Goal: Contribute content

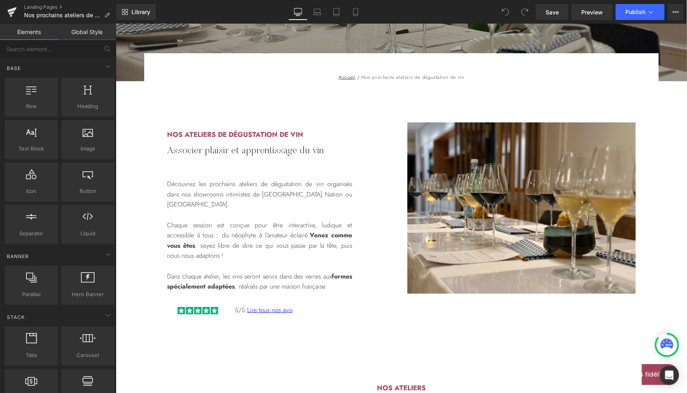
scroll to position [183, 0]
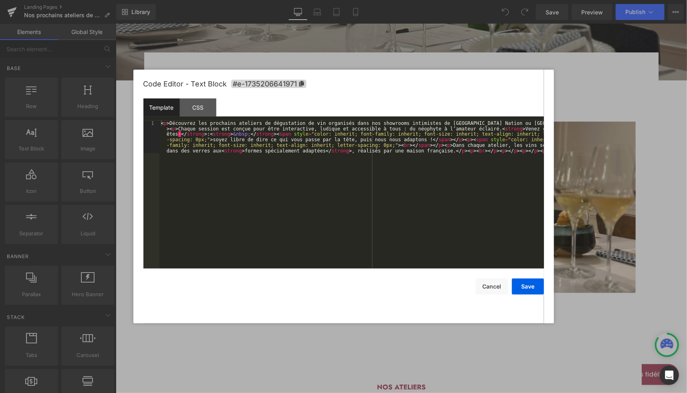
click at [272, 0] on div "You are previewing how the will restyle your page. You can not edit Elements in…" at bounding box center [343, 0] width 687 height 0
click at [245, 36] on div at bounding box center [343, 196] width 687 height 393
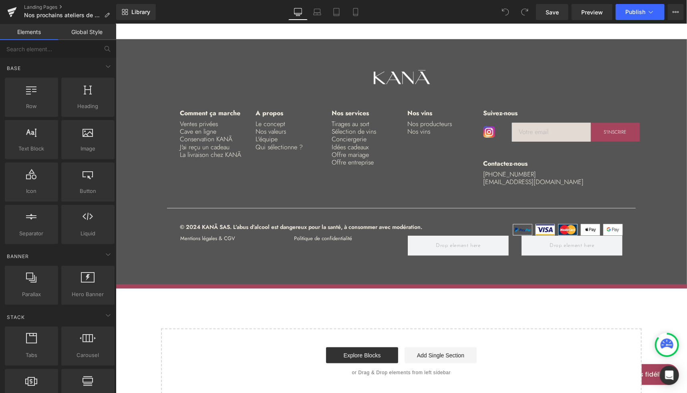
scroll to position [1970, 0]
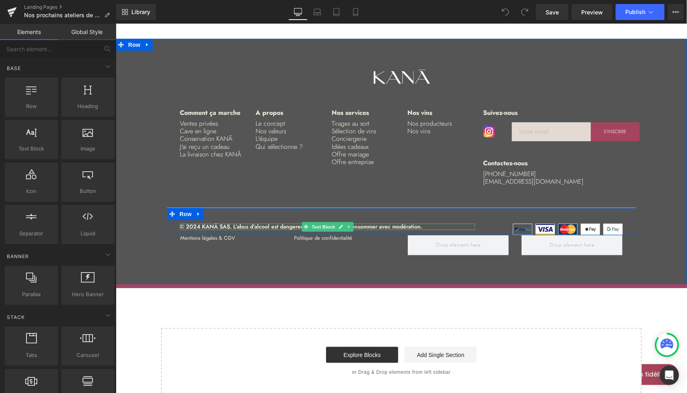
click at [193, 223] on p "© 2024 KANĀ SAS. L’abus d’alcool est dangereux pour la santé, à consommer avec …" at bounding box center [326, 226] width 295 height 6
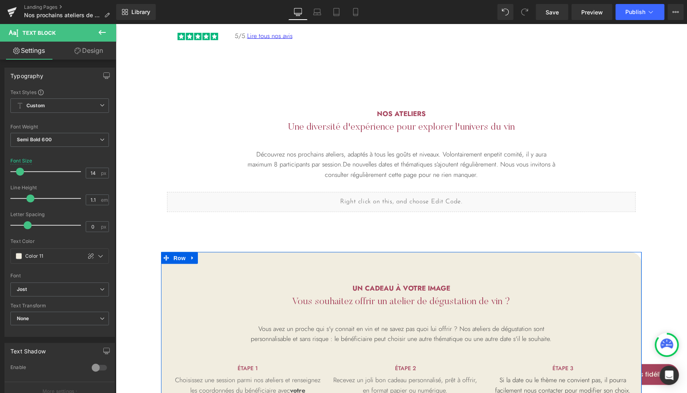
scroll to position [442, 0]
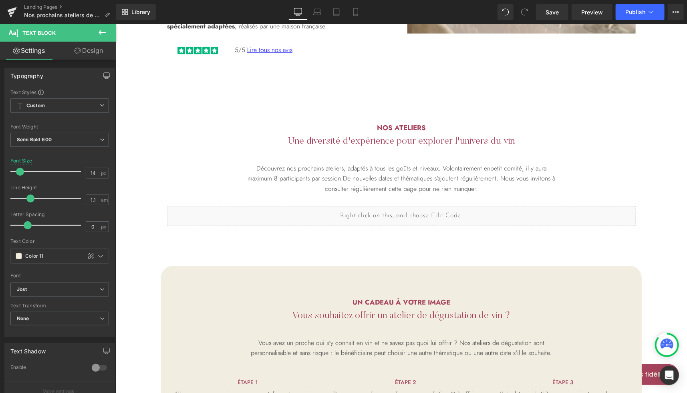
click at [106, 34] on icon at bounding box center [102, 33] width 10 height 10
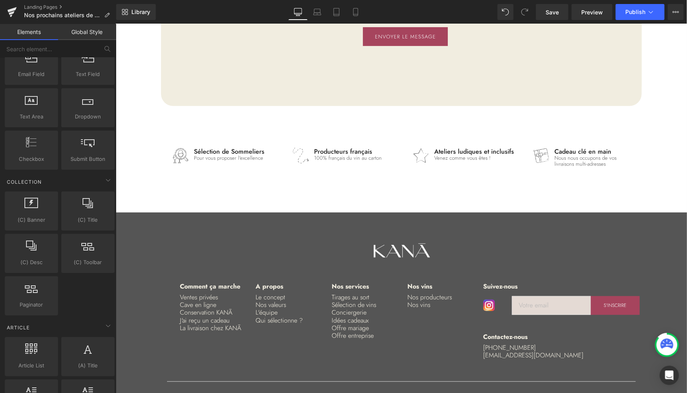
scroll to position [1970, 0]
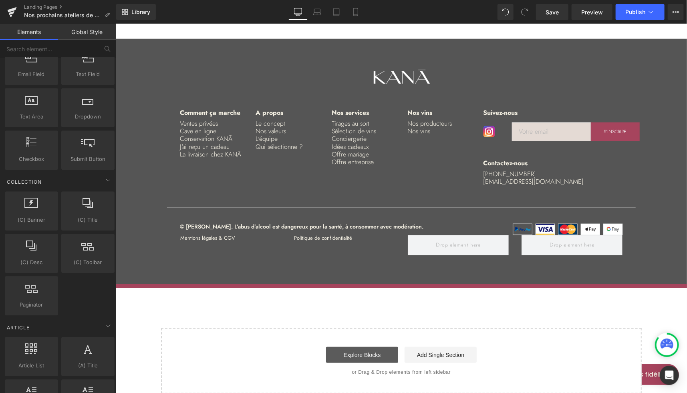
click at [363, 347] on link "Explore Blocks" at bounding box center [362, 355] width 72 height 16
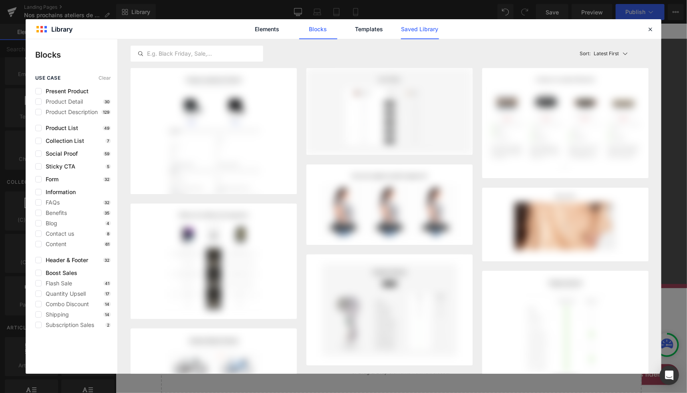
click at [413, 30] on link "Saved Library" at bounding box center [420, 29] width 38 height 20
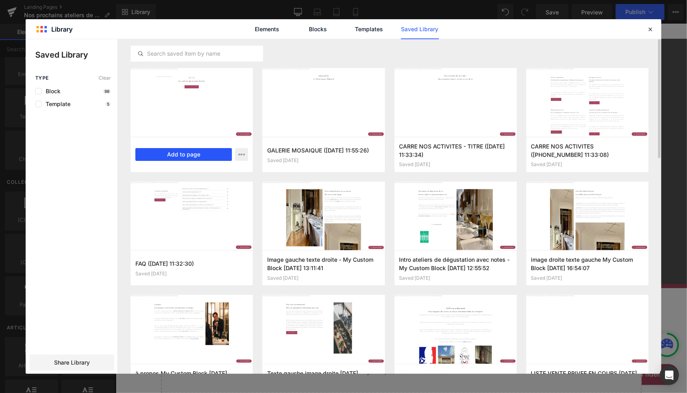
click at [173, 154] on button "Add to page" at bounding box center [183, 154] width 97 height 13
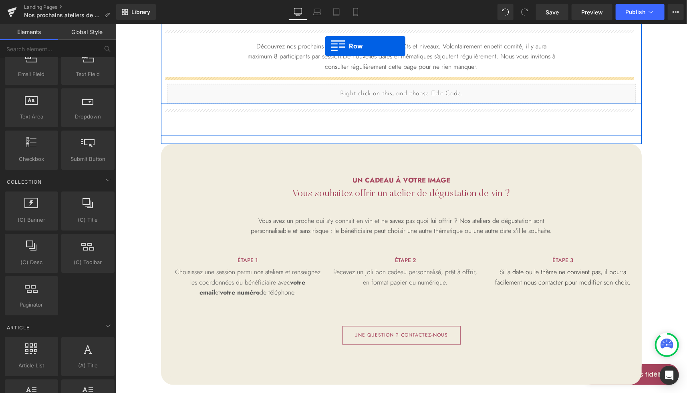
scroll to position [516, 0]
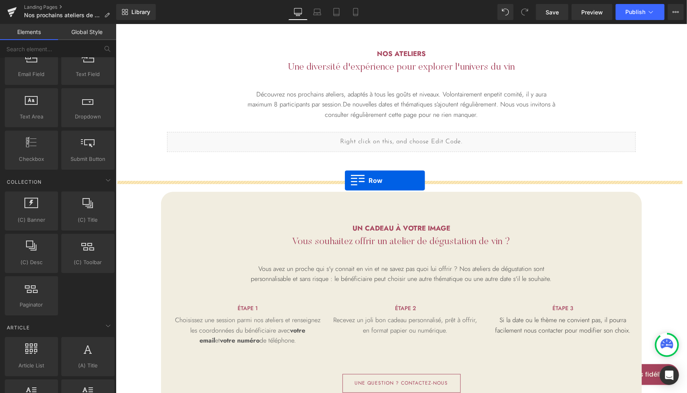
drag, startPoint x: 169, startPoint y: 176, endPoint x: 344, endPoint y: 180, distance: 175.4
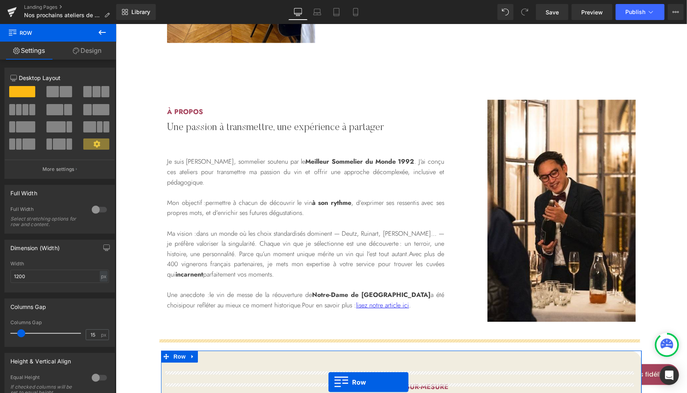
scroll to position [1248, 0]
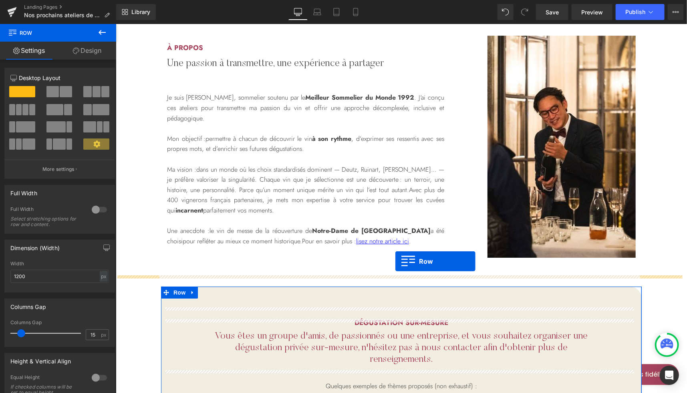
drag, startPoint x: 171, startPoint y: 151, endPoint x: 395, endPoint y: 261, distance: 249.6
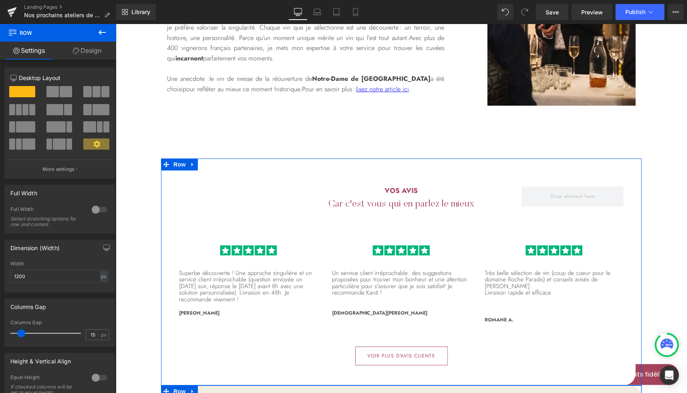
scroll to position [1353, 0]
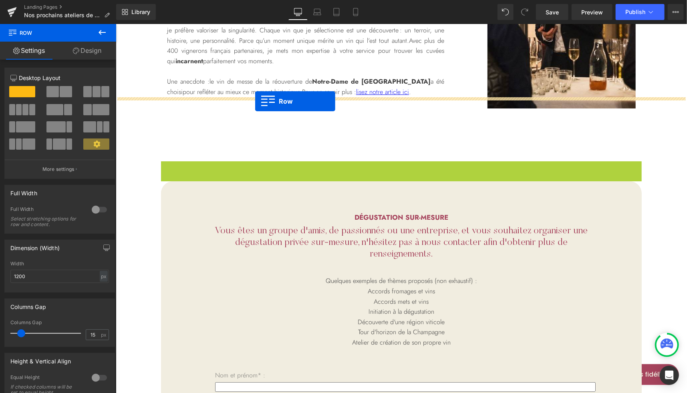
drag, startPoint x: 171, startPoint y: 155, endPoint x: 255, endPoint y: 101, distance: 99.5
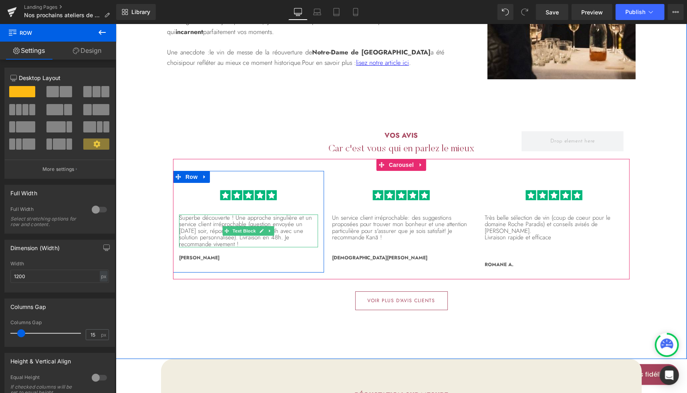
scroll to position [1377, 0]
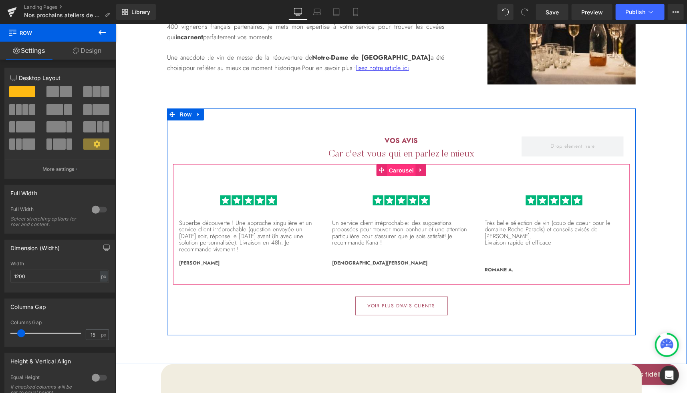
click at [400, 164] on span "Carousel" at bounding box center [400, 170] width 29 height 12
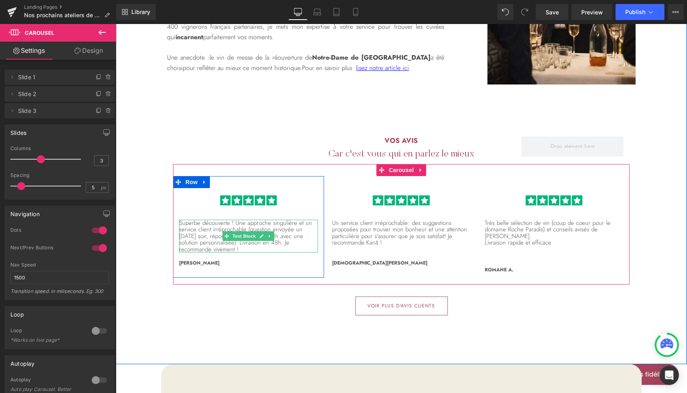
click at [213, 222] on p "Superbe découverte ! Une approche singulière et un service client irréprochable…" at bounding box center [248, 235] width 139 height 33
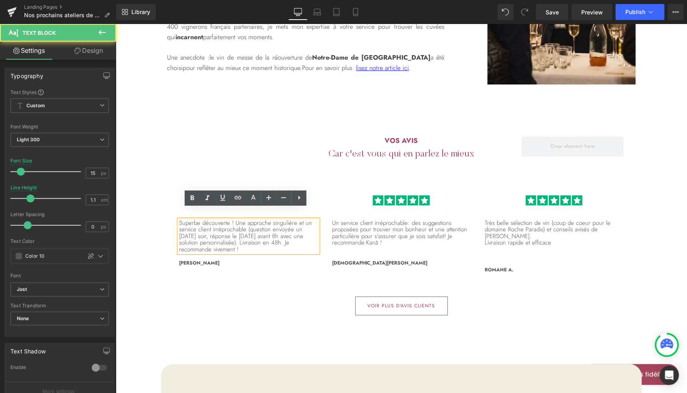
click at [195, 222] on p "Superbe découverte ! Une approche singulière et un service client irréprochable…" at bounding box center [248, 235] width 139 height 33
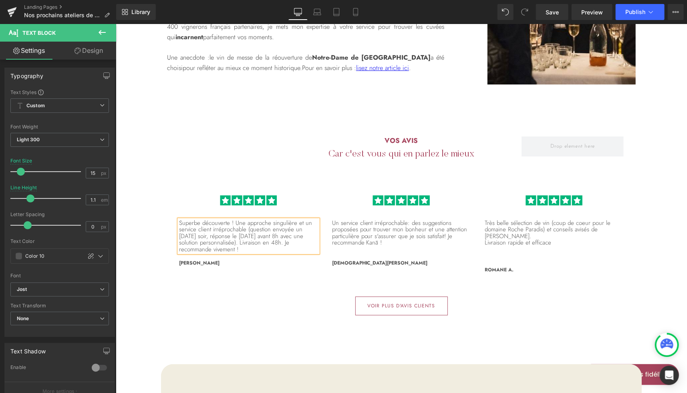
paste div
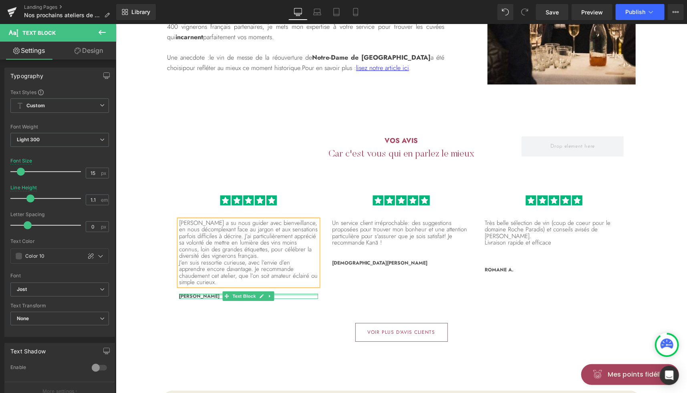
click at [184, 294] on div at bounding box center [248, 295] width 139 height 2
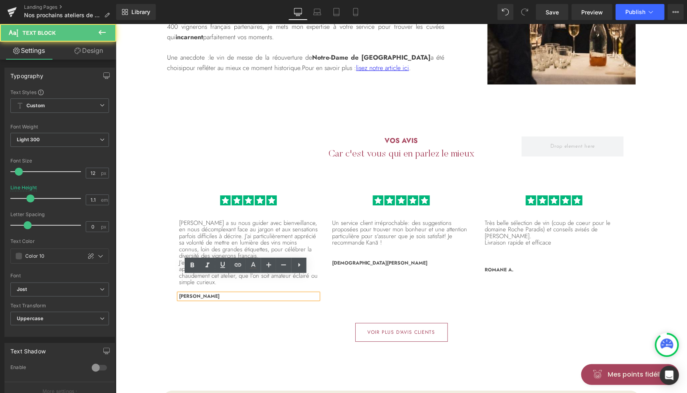
click at [183, 292] on span "[PERSON_NAME]" at bounding box center [199, 295] width 40 height 7
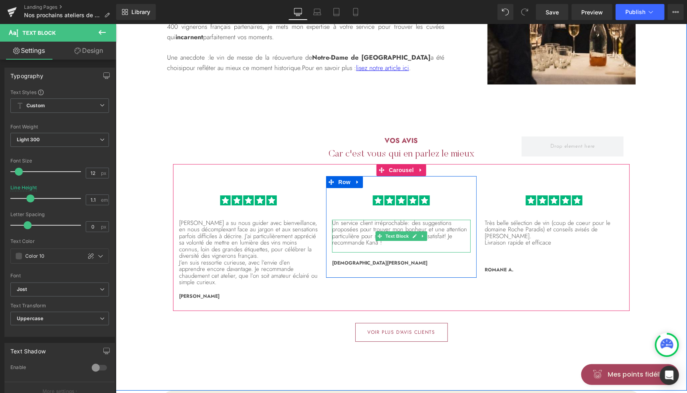
click at [350, 226] on p "Un service client irréprochable: des suggestions proposées pour trouver mon bon…" at bounding box center [401, 232] width 139 height 26
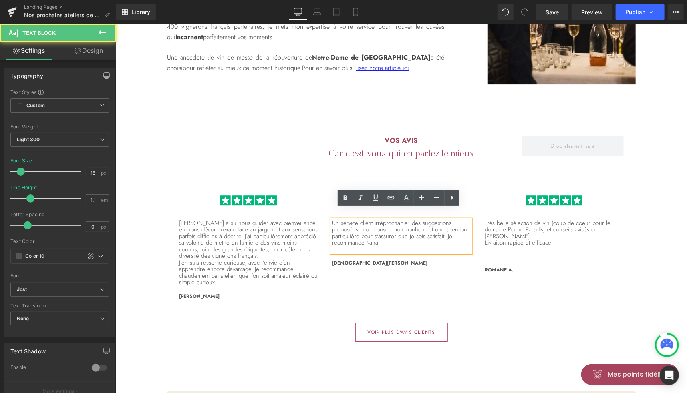
click at [351, 221] on p "Un service client irréprochable: des suggestions proposées pour trouver mon bon…" at bounding box center [401, 232] width 139 height 26
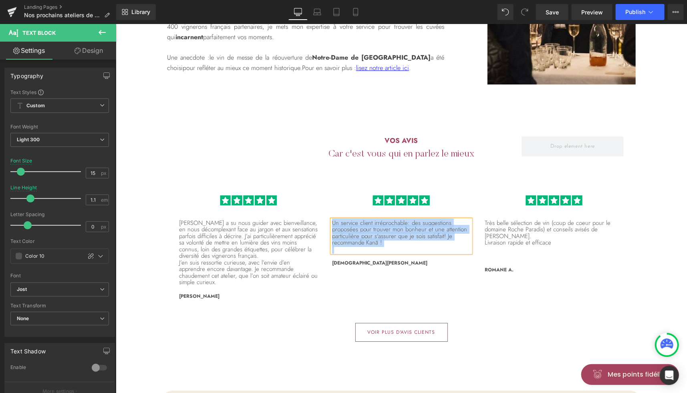
paste div
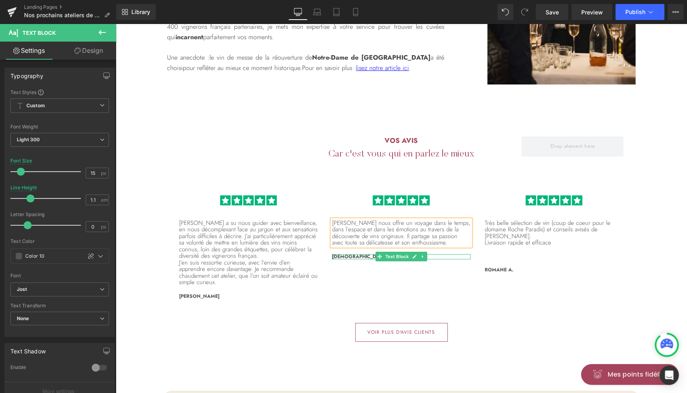
click at [345, 253] on span "[DEMOGRAPHIC_DATA][PERSON_NAME]" at bounding box center [380, 256] width 96 height 7
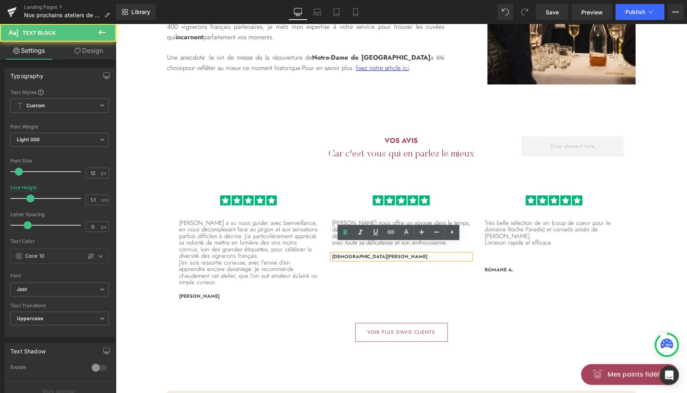
click at [347, 253] on span "[DEMOGRAPHIC_DATA][PERSON_NAME]" at bounding box center [380, 256] width 96 height 7
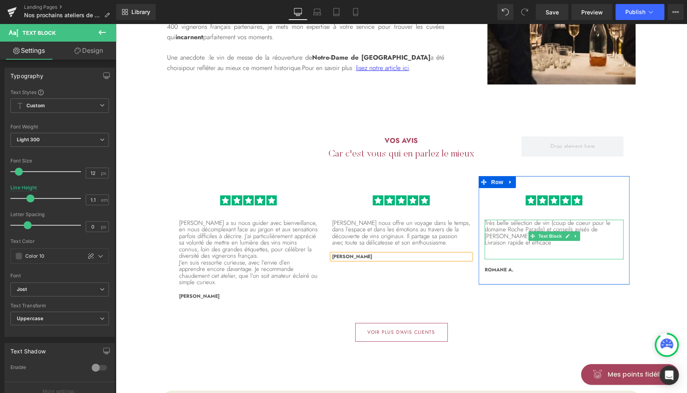
click at [530, 219] on p "Très belle sélection de vin (coup de coeur pour le domaine Roche Paradis) et co…" at bounding box center [553, 229] width 139 height 20
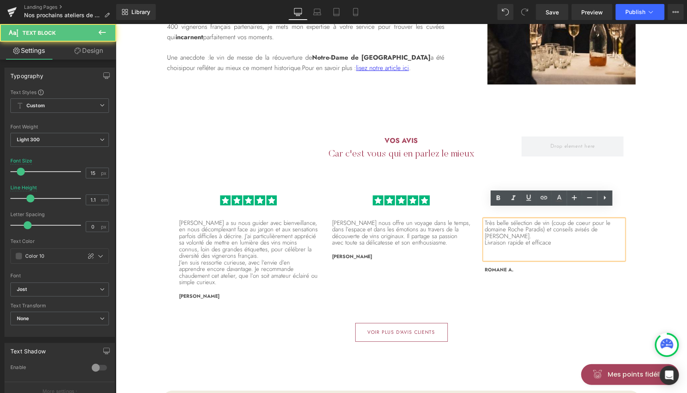
click at [501, 239] on p "Livraison rapide et efficace" at bounding box center [553, 242] width 139 height 7
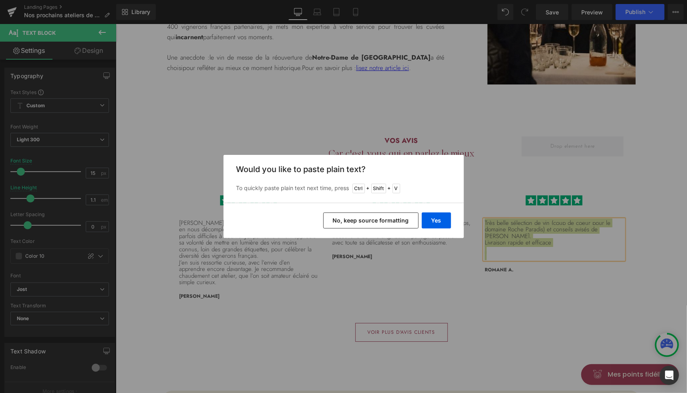
click at [380, 221] on button "No, keep source formatting" at bounding box center [370, 221] width 95 height 16
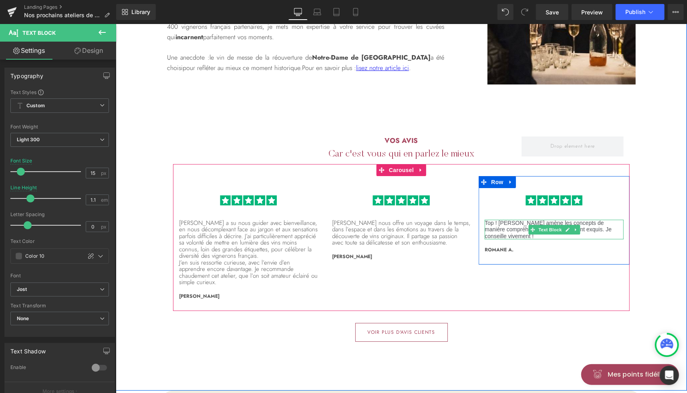
click at [508, 223] on p "Top ! [PERSON_NAME] amène les concepts de manière compréhensible et les vins so…" at bounding box center [553, 229] width 139 height 20
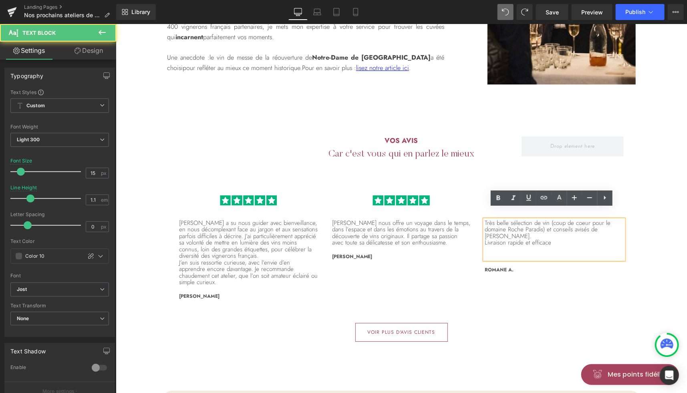
click at [501, 239] on p "Livraison rapide et efficace" at bounding box center [553, 242] width 139 height 7
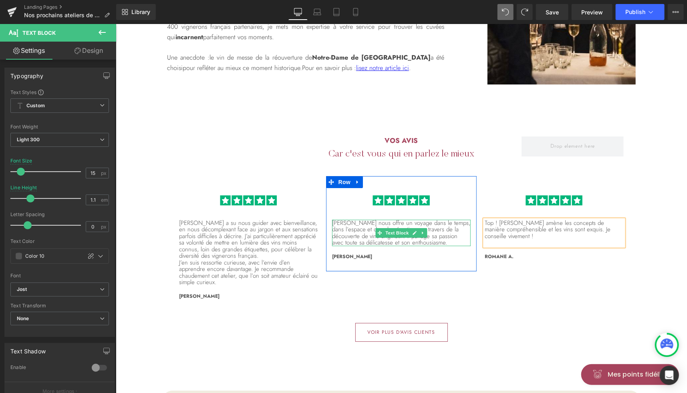
click at [437, 229] on p "[PERSON_NAME] nous offre un voyage dans le temps, dans l’espace et dans les émo…" at bounding box center [401, 232] width 139 height 26
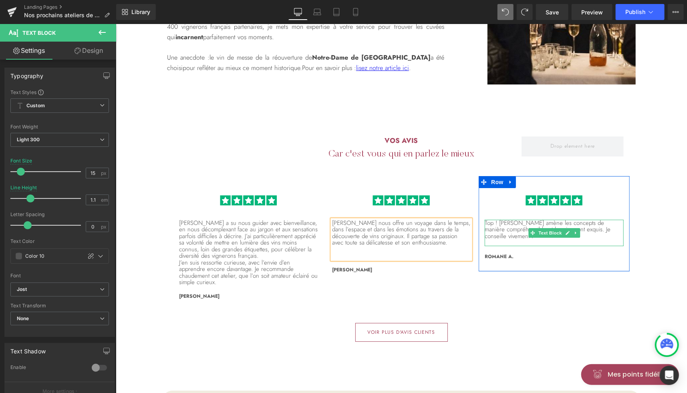
click at [515, 227] on p "Top ! [PERSON_NAME] amène les concepts de manière compréhensible et les vins so…" at bounding box center [553, 229] width 139 height 20
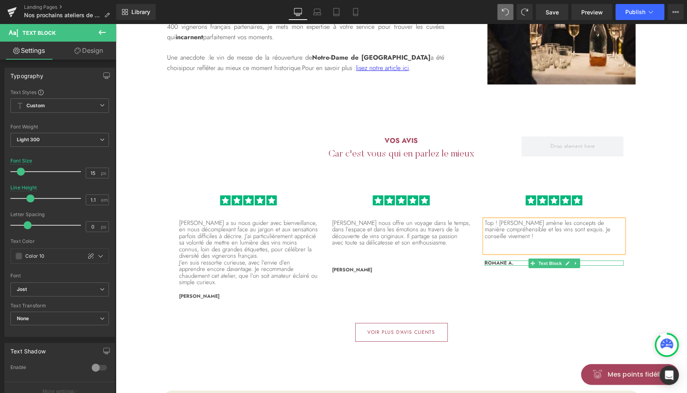
click at [492, 259] on span "Romane A." at bounding box center [498, 262] width 29 height 7
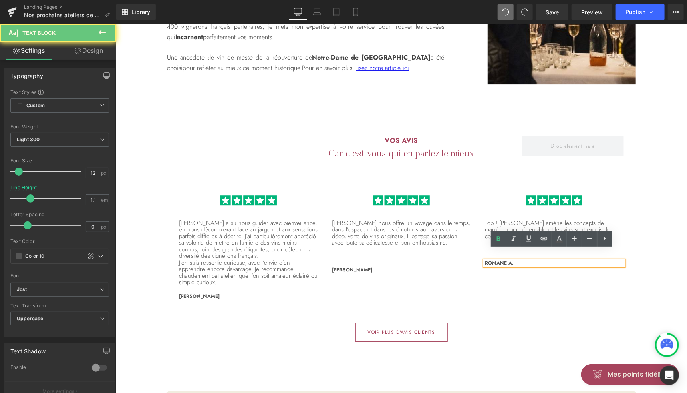
click at [492, 259] on span "Romane A." at bounding box center [498, 262] width 29 height 7
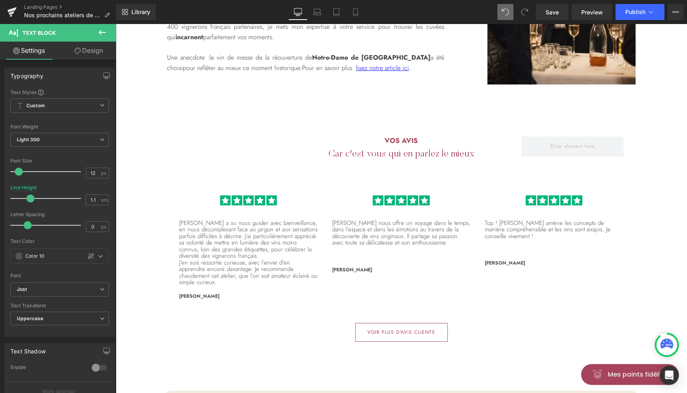
click at [106, 34] on icon at bounding box center [102, 33] width 10 height 10
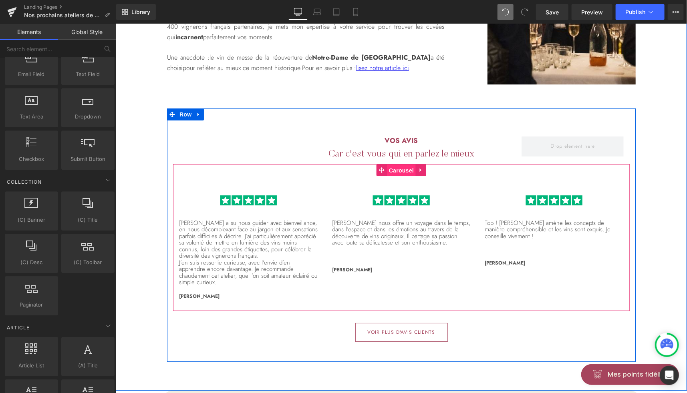
click at [390, 164] on span "Carousel" at bounding box center [400, 170] width 29 height 12
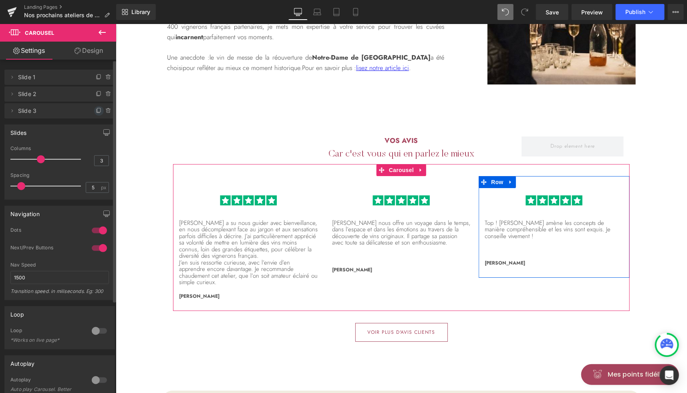
click at [96, 113] on icon at bounding box center [99, 111] width 6 height 6
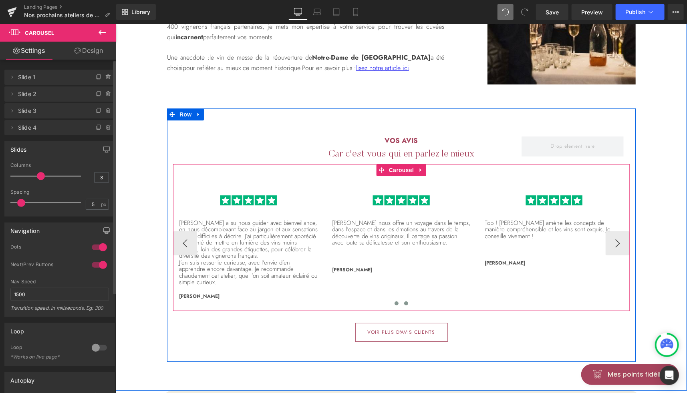
click at [405, 299] on button at bounding box center [406, 303] width 10 height 8
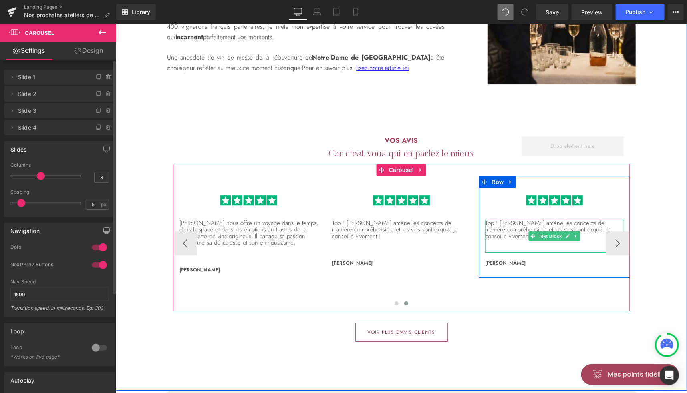
click at [509, 219] on p "Top ! [PERSON_NAME] amène les concepts de manière compréhensible et les vins so…" at bounding box center [554, 229] width 139 height 20
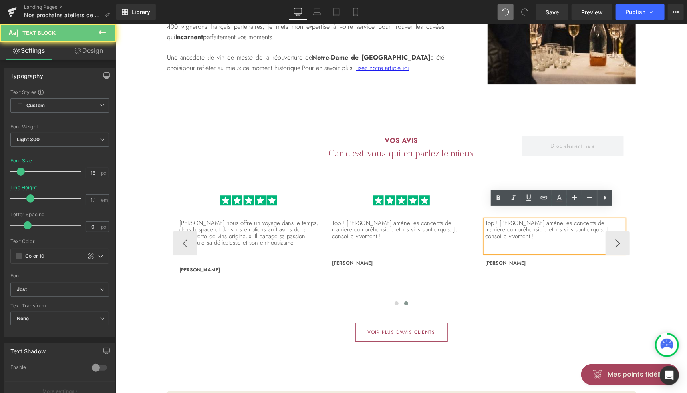
click at [499, 219] on p "Top ! [PERSON_NAME] amène les concepts de manière compréhensible et les vins so…" at bounding box center [554, 229] width 139 height 20
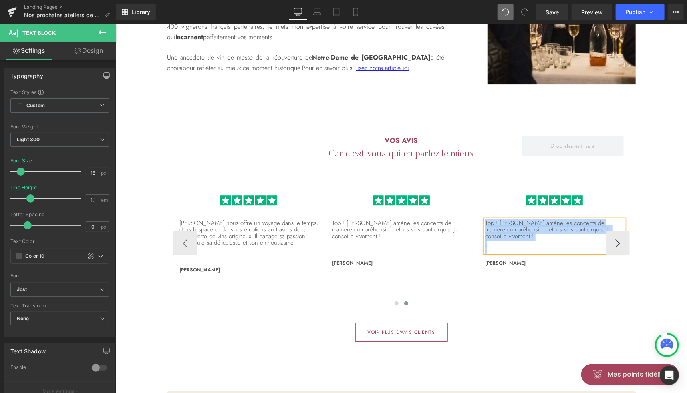
paste div
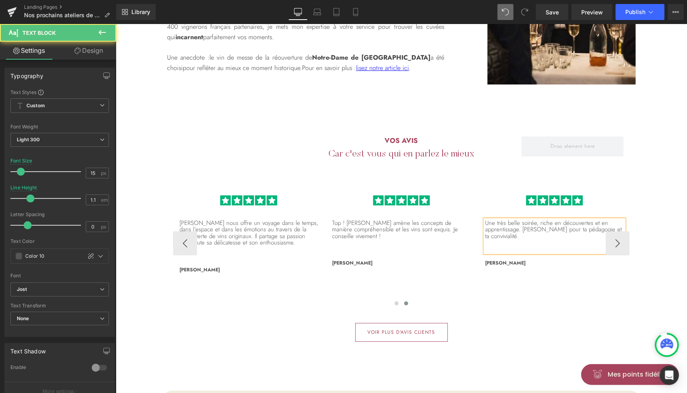
click at [538, 219] on p "Une très belle soirée, riche en découvertes et en apprentissage. [PERSON_NAME] …" at bounding box center [554, 229] width 139 height 20
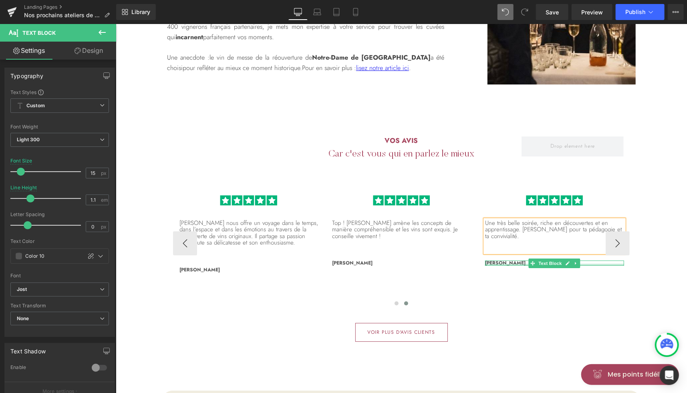
click at [494, 263] on div at bounding box center [554, 264] width 139 height 2
click at [494, 259] on span "[PERSON_NAME]" at bounding box center [505, 262] width 40 height 7
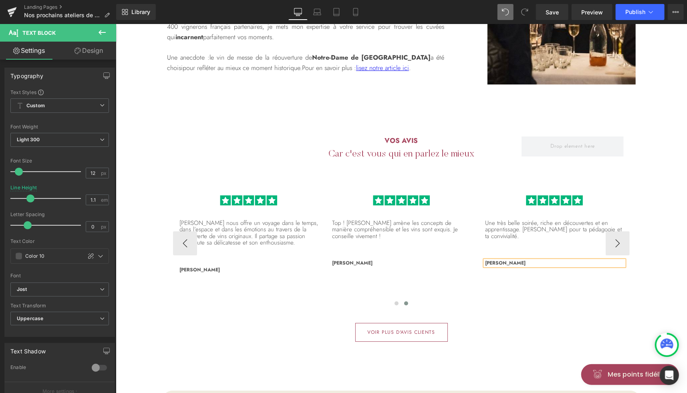
click at [336, 188] on div "Image" at bounding box center [401, 200] width 139 height 24
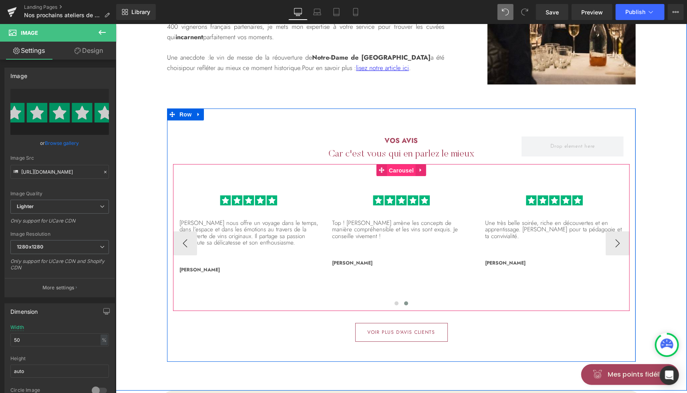
click at [399, 164] on span "Carousel" at bounding box center [400, 170] width 29 height 12
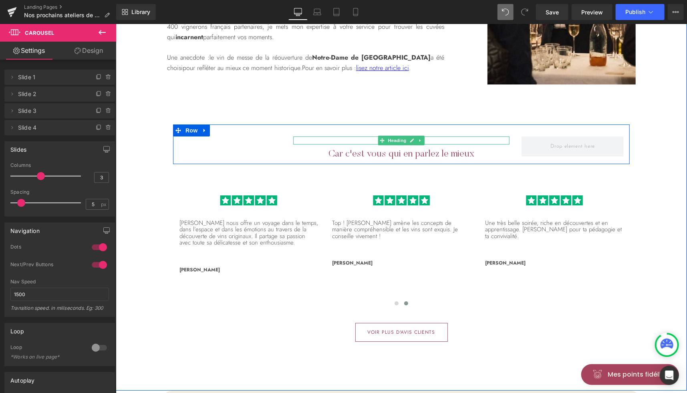
click at [408, 135] on link at bounding box center [412, 140] width 8 height 10
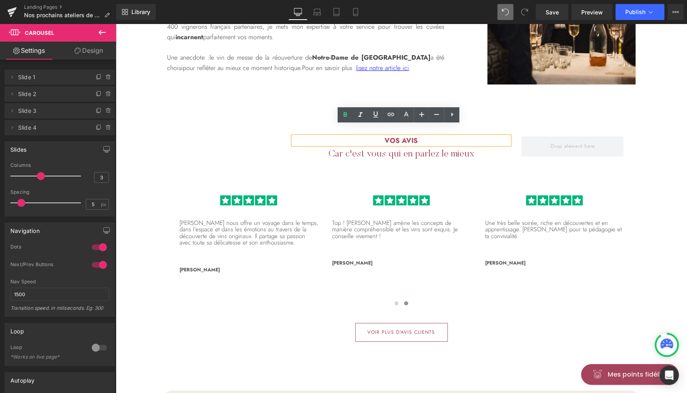
click at [398, 136] on h2 "Vos avis" at bounding box center [401, 140] width 216 height 8
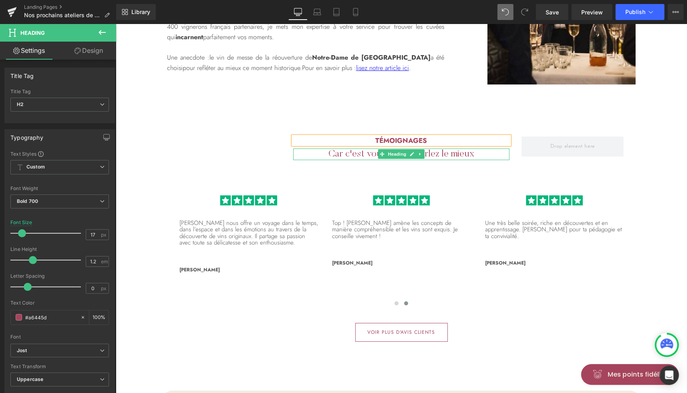
click at [359, 148] on h2 "Car c'est vous qui en parlez le mieux" at bounding box center [401, 154] width 216 height 12
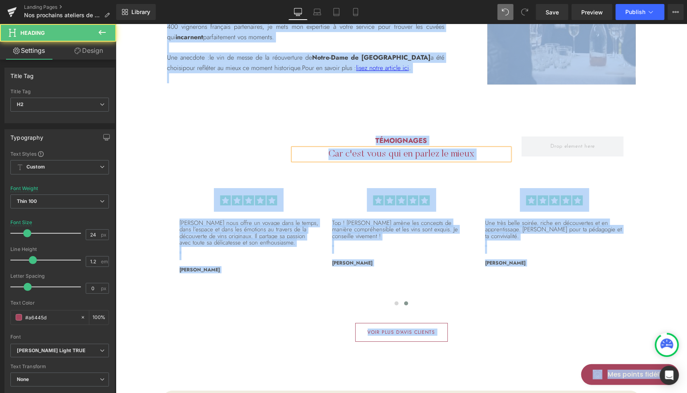
click at [359, 148] on h2 "Car c'est vous qui en parlez le mieux" at bounding box center [401, 154] width 216 height 12
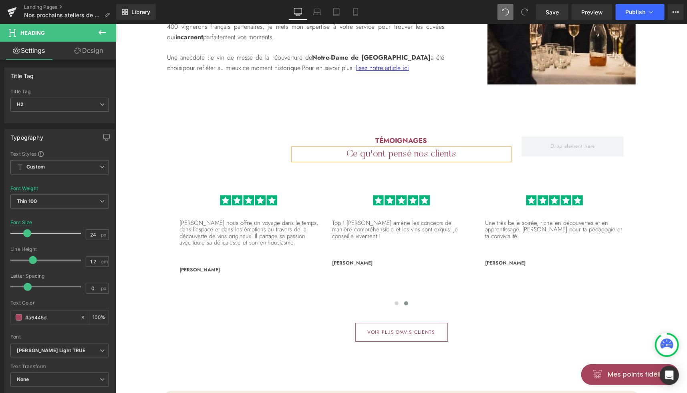
click at [371, 148] on h2 "Ce qu'ont pensé nos clients" at bounding box center [401, 154] width 216 height 12
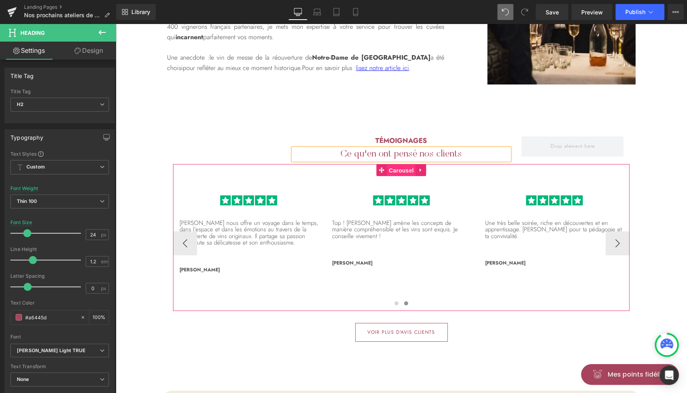
click at [397, 164] on span "Carousel" at bounding box center [400, 170] width 29 height 12
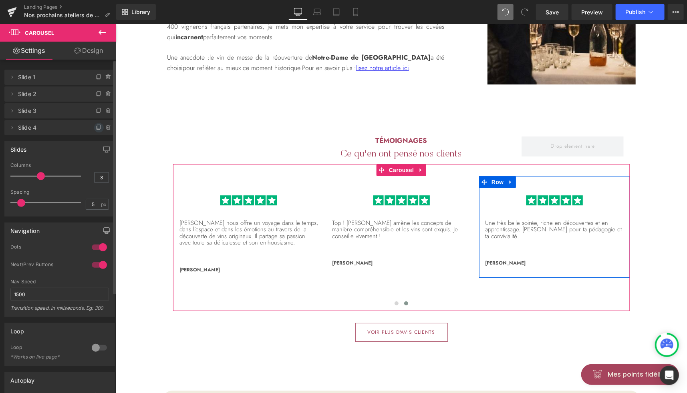
click at [97, 129] on icon at bounding box center [98, 127] width 3 height 4
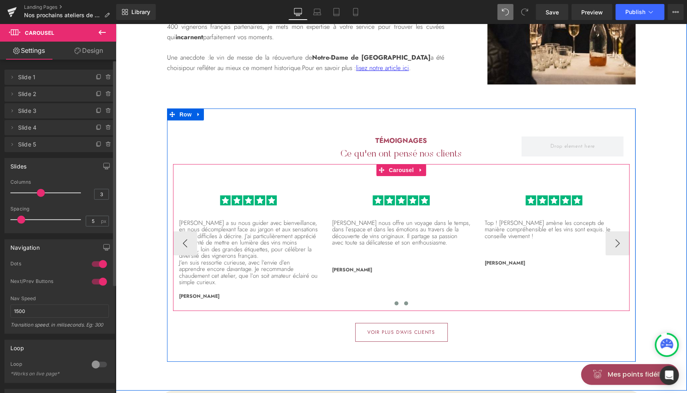
click at [404, 301] on span at bounding box center [406, 303] width 4 height 4
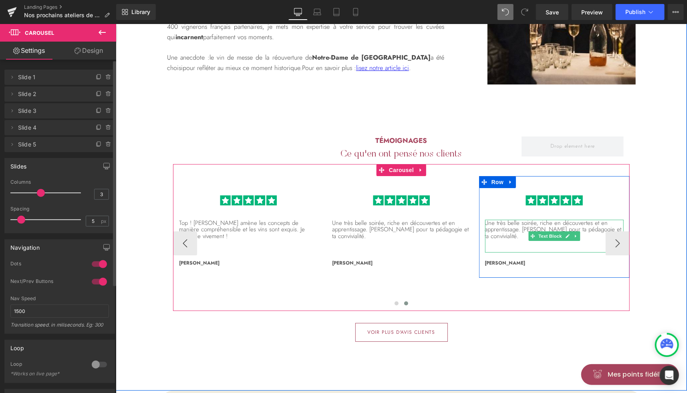
click at [544, 219] on p "Une très belle soirée, riche en découvertes et en apprentissage. [PERSON_NAME] …" at bounding box center [554, 229] width 139 height 20
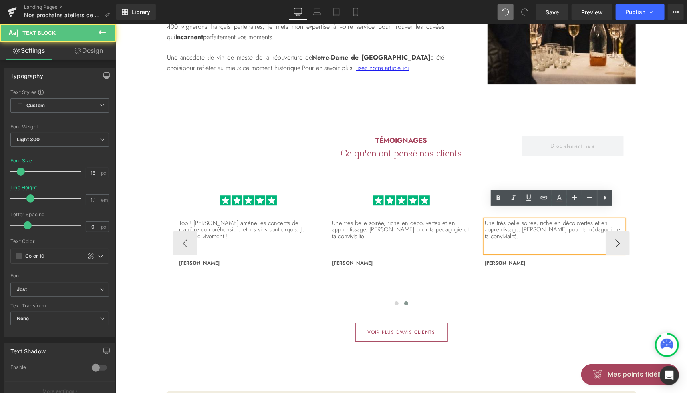
click at [515, 219] on p "Une très belle soirée, riche en découvertes et en apprentissage. [PERSON_NAME] …" at bounding box center [554, 229] width 139 height 20
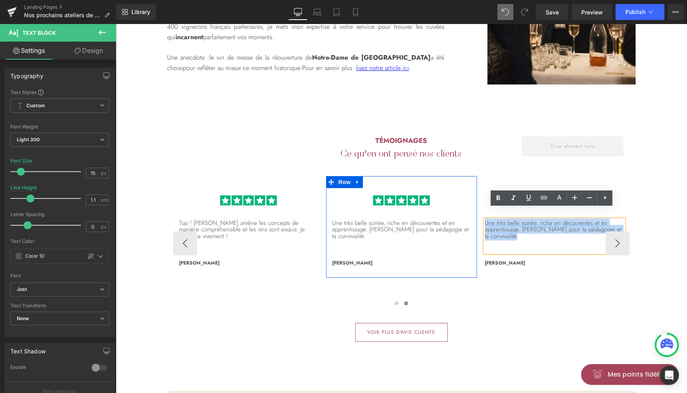
drag, startPoint x: 513, startPoint y: 227, endPoint x: 468, endPoint y: 211, distance: 47.9
click at [468, 211] on div "Image [PERSON_NAME] a su nous guider avec bienveillance, en nous décomplexant f…" at bounding box center [249, 243] width 764 height 135
paste div
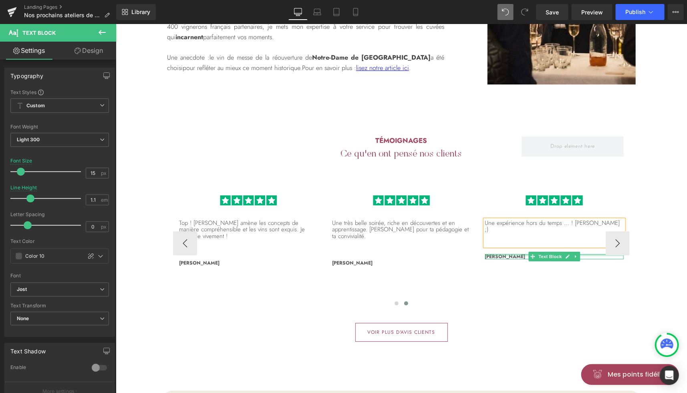
click at [507, 253] on span "[PERSON_NAME]" at bounding box center [505, 256] width 40 height 7
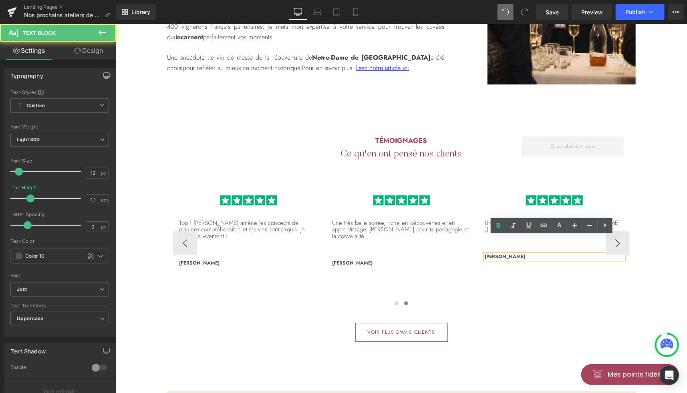
click at [507, 253] on span "[PERSON_NAME]" at bounding box center [505, 256] width 40 height 7
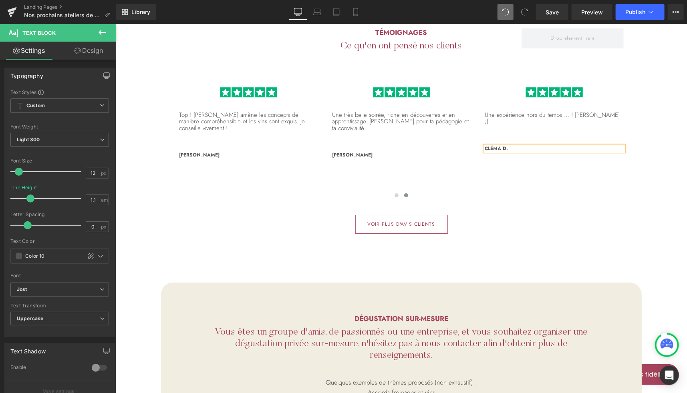
scroll to position [1483, 0]
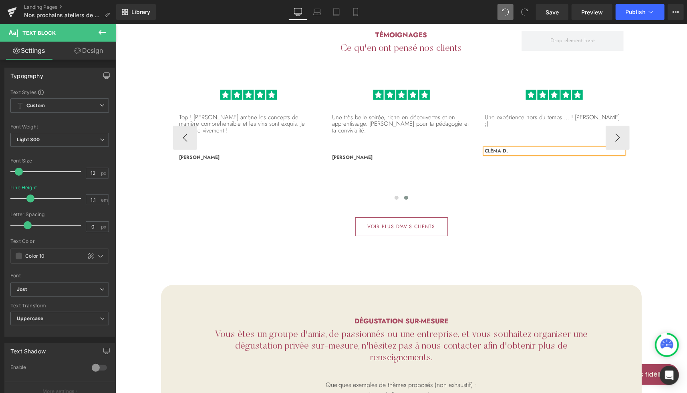
click at [501, 147] on span "Cléma D." at bounding box center [496, 150] width 23 height 7
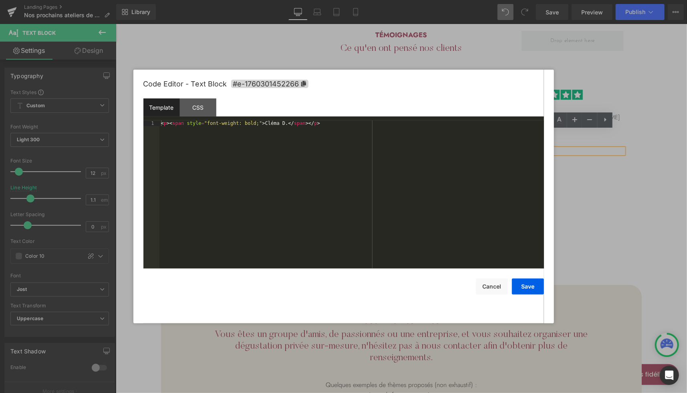
click at [485, 0] on div "Carousel You are previewing how the will restyle your page. You can not edit El…" at bounding box center [343, 0] width 687 height 0
click at [233, 123] on div "< p > < span style = "font-weight: bold;" > [PERSON_NAME] </ span > </ p >" at bounding box center [351, 200] width 384 height 159
click at [522, 285] on button "Save" at bounding box center [528, 287] width 32 height 16
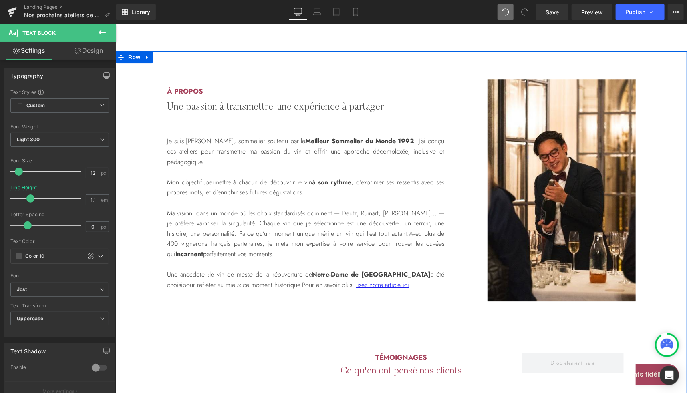
scroll to position [1142, 0]
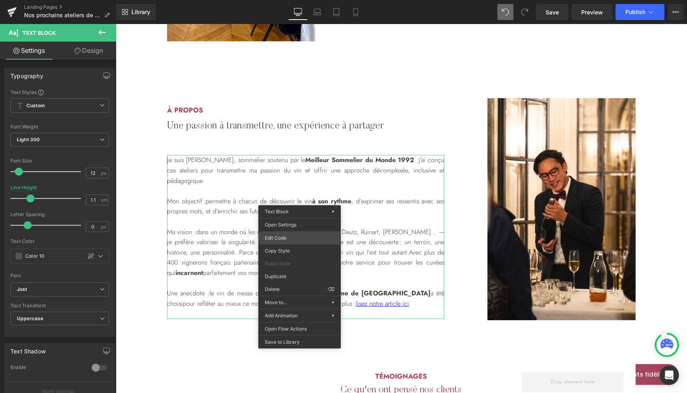
click at [290, 0] on div "Carousel You are previewing how the will restyle your page. You can not edit El…" at bounding box center [343, 0] width 687 height 0
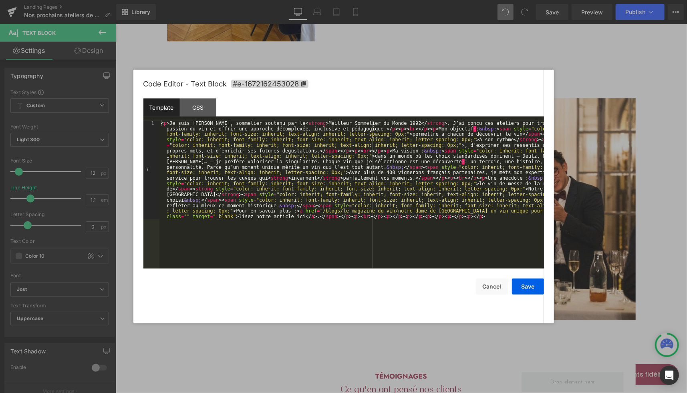
click at [490, 142] on div "< p > Je suis [PERSON_NAME], sommelier soutenu par le < strong > Meilleur Somme…" at bounding box center [351, 294] width 384 height 346
click at [511, 138] on div "< p > Je suis [PERSON_NAME], sommelier soutenu par le < strong > Meilleur Somme…" at bounding box center [351, 294] width 384 height 346
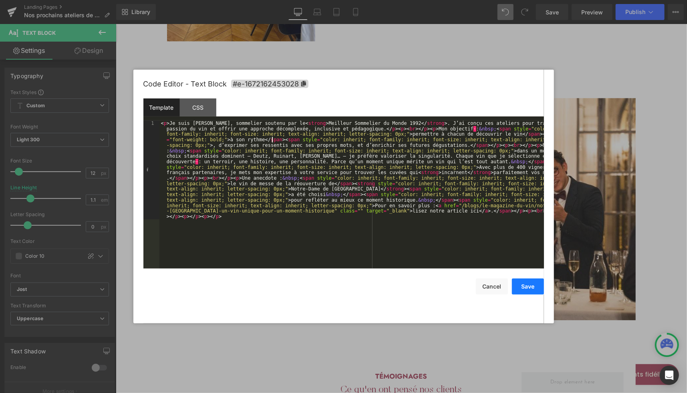
click at [524, 290] on button "Save" at bounding box center [528, 287] width 32 height 16
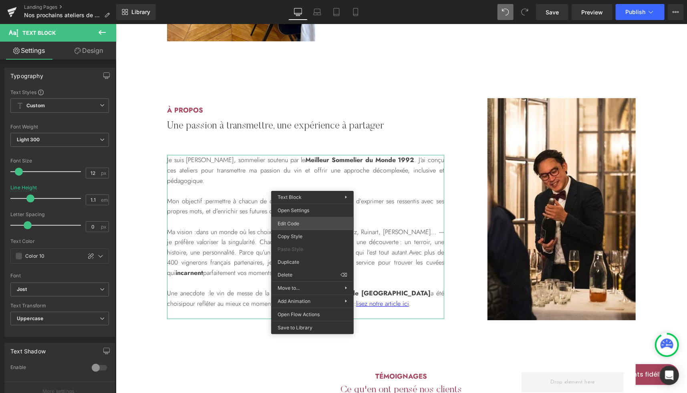
click at [301, 0] on div "Carousel You are previewing how the will restyle your page. You can not edit El…" at bounding box center [343, 0] width 687 height 0
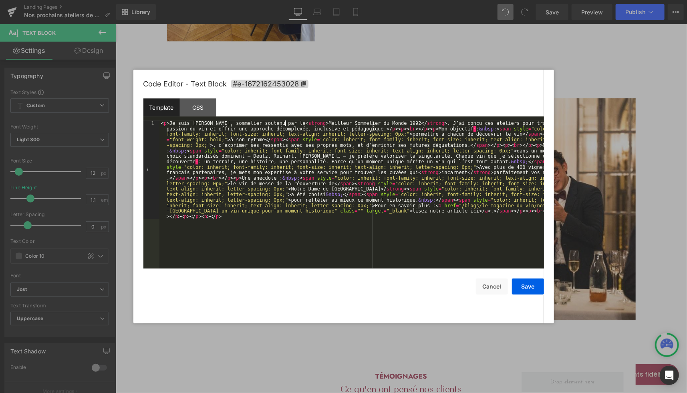
click at [285, 124] on div "< p > Je suis [PERSON_NAME], sommelier soutenu par le < strong > Meilleur Somme…" at bounding box center [351, 294] width 384 height 346
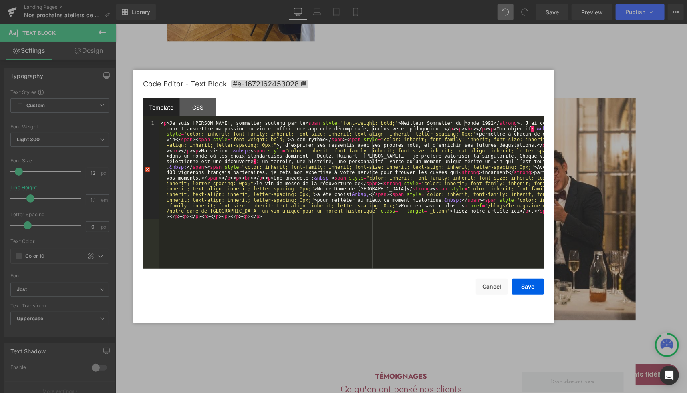
click at [464, 123] on div "< p > Je suis [PERSON_NAME], sommelier soutenu par le < span style = "font-weig…" at bounding box center [351, 294] width 384 height 346
click at [372, 123] on div "< p > Je suis [PERSON_NAME], sommelier soutenu par le < span style = "font-weig…" at bounding box center [351, 294] width 384 height 346
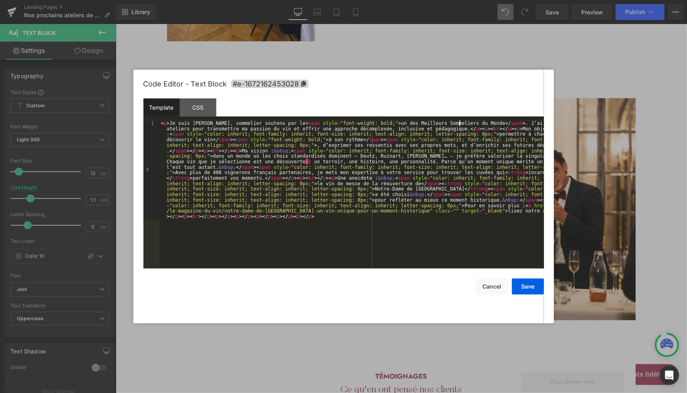
click at [275, 125] on div "< p > Je suis [PERSON_NAME], sommelier soutenu par le < span style = "font-weig…" at bounding box center [351, 294] width 384 height 346
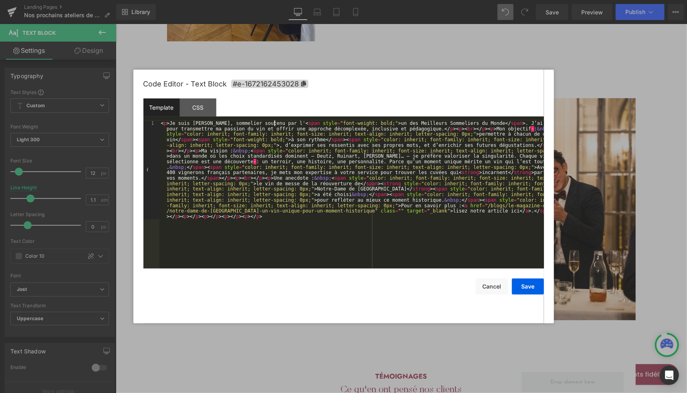
click at [443, 175] on div "< p > Je suis [PERSON_NAME], sommelier soutenu par l' < span style = "font-weig…" at bounding box center [351, 294] width 384 height 346
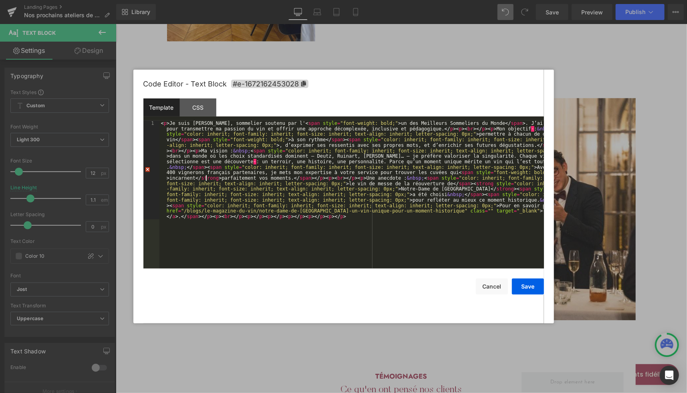
click at [205, 178] on div "< p > Je suis [PERSON_NAME], sommelier soutenu par l' < span style = "font-weig…" at bounding box center [351, 294] width 384 height 346
click at [457, 186] on div "< p > Je suis [PERSON_NAME], sommelier soutenu par l' < span style = "font-weig…" at bounding box center [351, 294] width 384 height 346
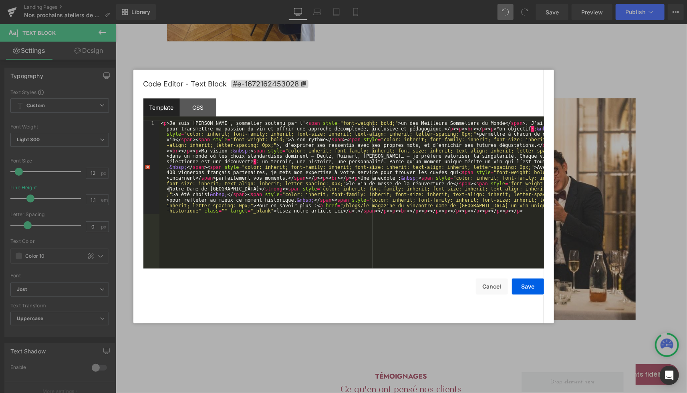
click at [235, 189] on div "< p > Je suis [PERSON_NAME], sommelier soutenu par l' < span style = "font-weig…" at bounding box center [351, 288] width 384 height 335
click at [525, 285] on button "Save" at bounding box center [528, 287] width 32 height 16
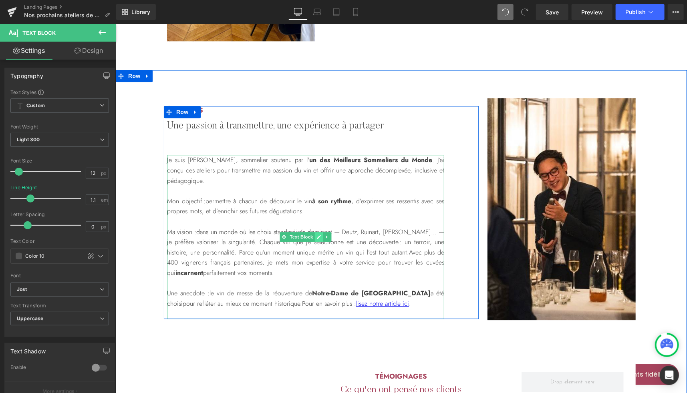
click at [316, 234] on icon at bounding box center [318, 236] width 4 height 5
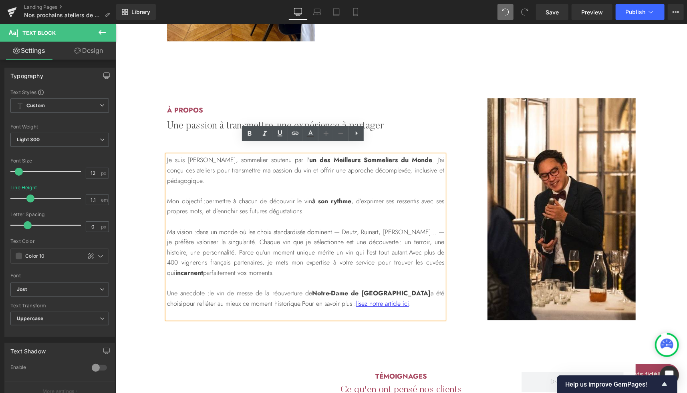
click at [237, 155] on p "Je suis [PERSON_NAME], sommelier soutenu par l' un des Meilleurs Sommeliers du …" at bounding box center [305, 170] width 277 height 31
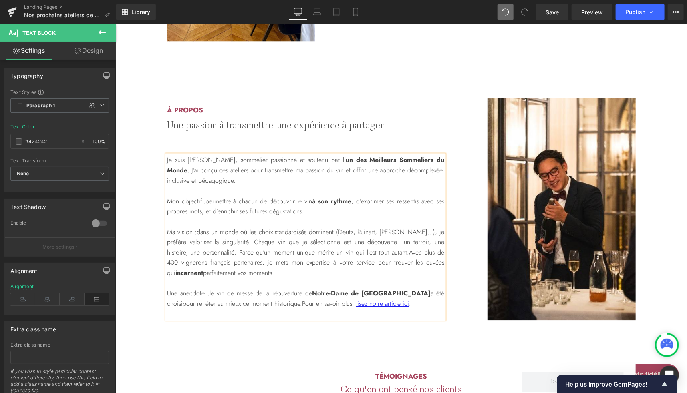
click at [203, 288] on p "Une anecdote : le vin de messe de la réouverture de [GEOGRAPHIC_DATA] a été cho…" at bounding box center [305, 298] width 277 height 20
click at [326, 288] on span "Notre-Dame de [GEOGRAPHIC_DATA]" at bounding box center [319, 292] width 119 height 9
click at [338, 288] on p "Un bel exemple : la réouverture de [GEOGRAPHIC_DATA] , dont le vin de messe a é…" at bounding box center [305, 298] width 277 height 20
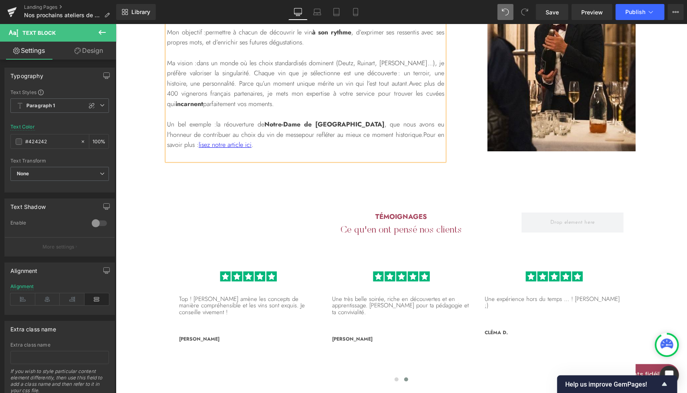
scroll to position [1310, 0]
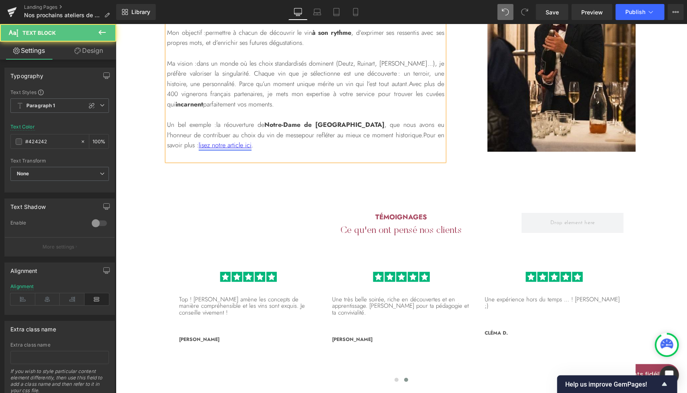
click at [251, 140] on link "lisez notre article ici" at bounding box center [224, 144] width 53 height 9
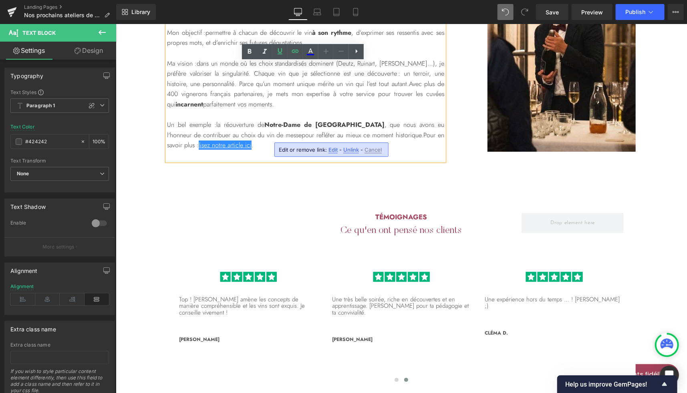
click at [331, 149] on span "Edit" at bounding box center [332, 150] width 9 height 7
click at [413, 0] on div "Text Color Highlight Color #333333 Edit or remove link: Edit - Unlink - Cancel …" at bounding box center [343, 0] width 687 height 0
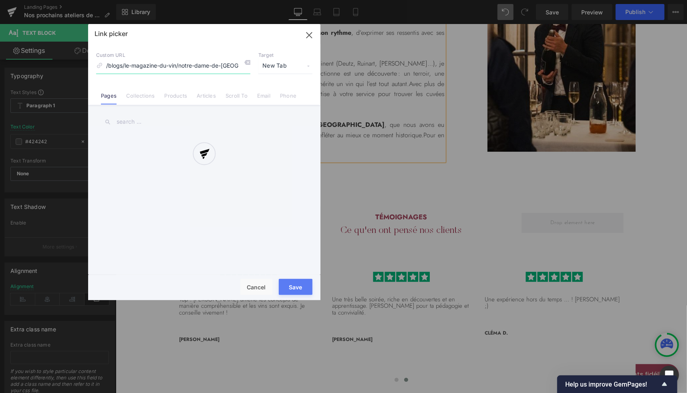
scroll to position [0, 107]
click at [308, 37] on div at bounding box center [204, 162] width 232 height 276
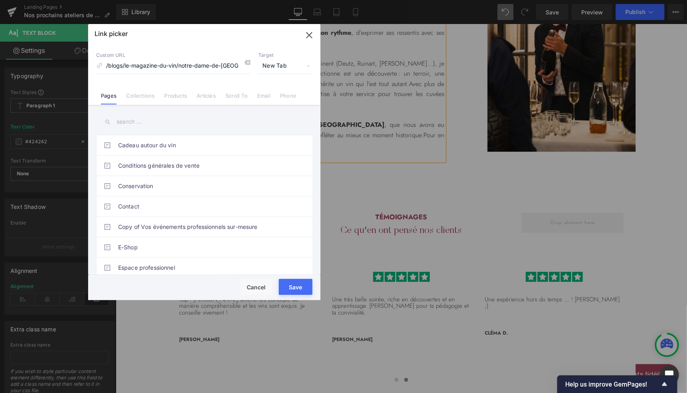
click at [312, 34] on icon "button" at bounding box center [309, 35] width 13 height 13
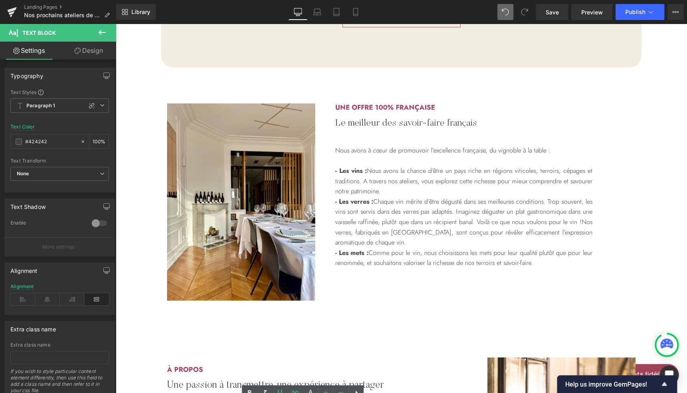
scroll to position [882, 0]
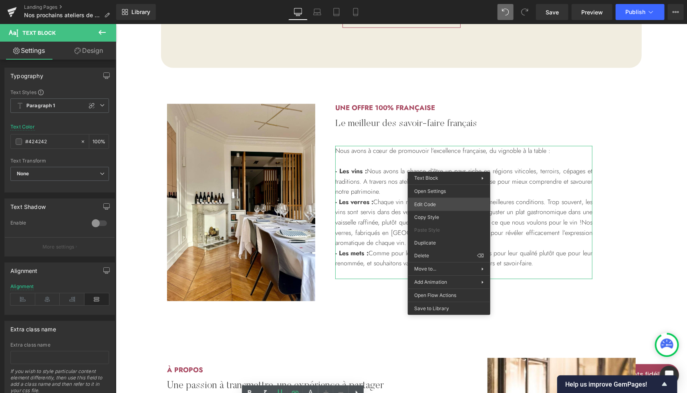
click at [434, 0] on div "Carousel You are previewing how the will restyle your page. You can not edit El…" at bounding box center [343, 0] width 687 height 0
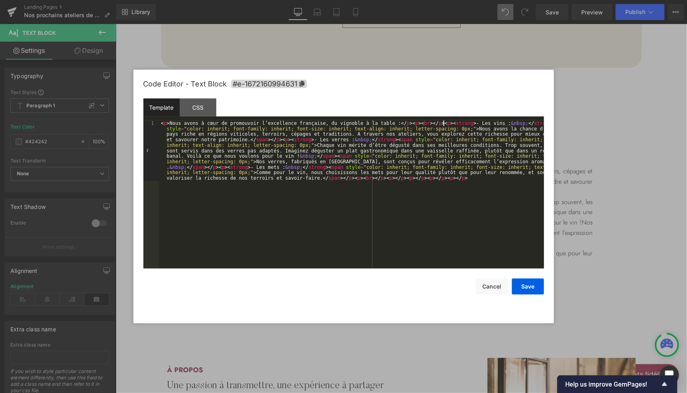
click at [444, 122] on div "< p > Nous avons à cœur de promouvoir l’excellence française, du vignoble à la …" at bounding box center [351, 255] width 384 height 269
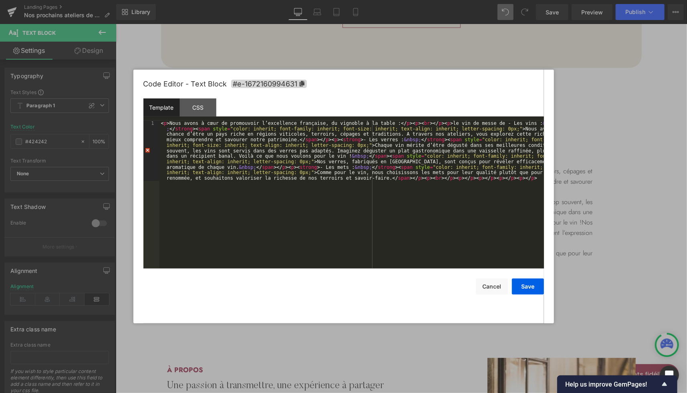
click at [184, 130] on div "< p > Nous avons à cœur de promouvoir l’excellence française, du vignoble à la …" at bounding box center [351, 255] width 384 height 269
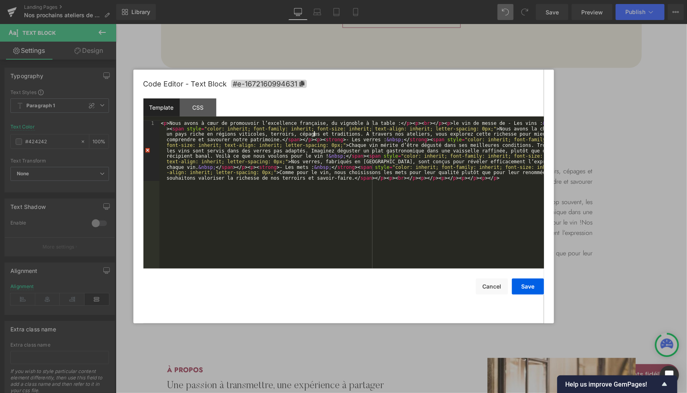
click at [315, 137] on div "< p > Nous avons à cœur de promouvoir l’excellence française, du vignoble à la …" at bounding box center [351, 255] width 384 height 269
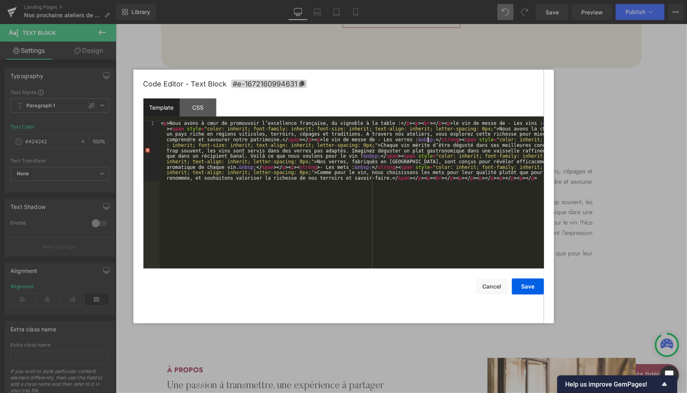
click at [427, 141] on div "< p > Nous avons à cœur de promouvoir l’excellence française, du vignoble à la …" at bounding box center [351, 255] width 384 height 269
click at [287, 166] on div "< p > Nous avons à cœur de promouvoir l’excellence française, du vignoble à la …" at bounding box center [351, 255] width 384 height 269
click at [394, 165] on div "< p > Nous avons à cœur de promouvoir l’excellence française, du vignoble à la …" at bounding box center [351, 255] width 384 height 269
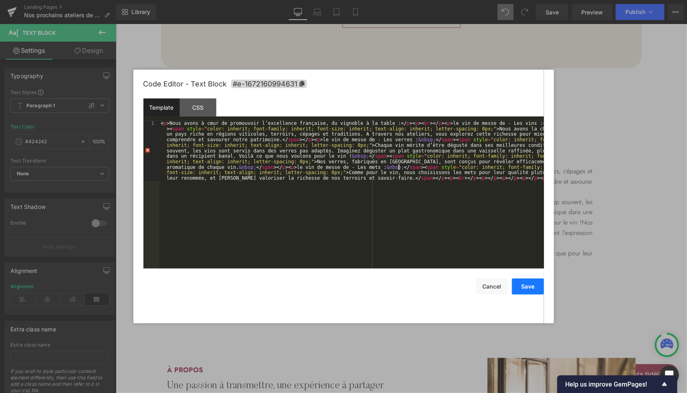
click at [526, 286] on button "Save" at bounding box center [528, 287] width 32 height 16
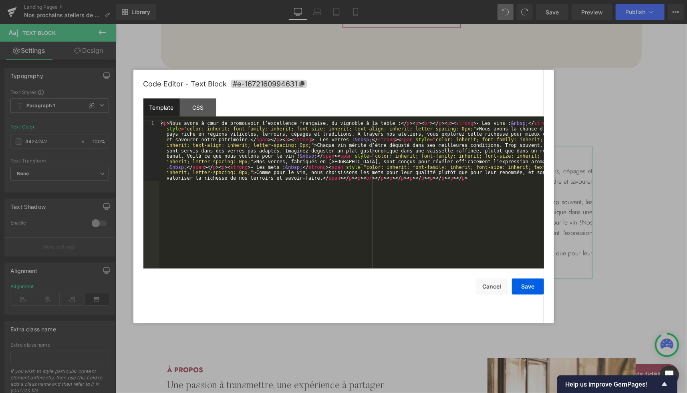
click at [389, 0] on div "Carousel You are previewing how the will restyle your page. You can not edit El…" at bounding box center [343, 0] width 687 height 0
click at [292, 141] on div "< p > Nous avons à cœur de promouvoir l’excellence française, du vignoble à la …" at bounding box center [351, 255] width 384 height 269
click at [603, 204] on div at bounding box center [343, 196] width 687 height 393
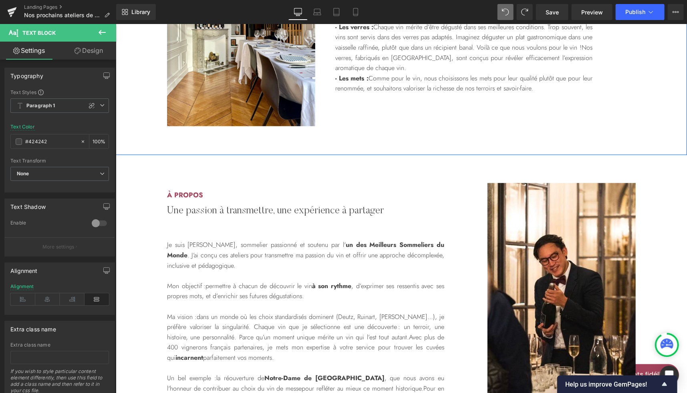
scroll to position [1057, 0]
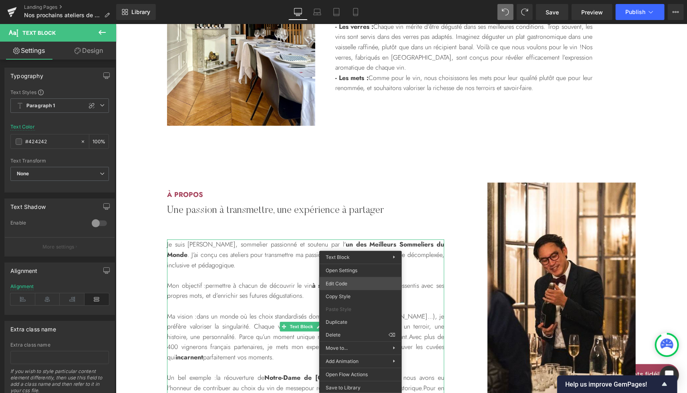
click at [341, 0] on div "Carousel You are previewing how the will restyle your page. You can not edit El…" at bounding box center [343, 0] width 687 height 0
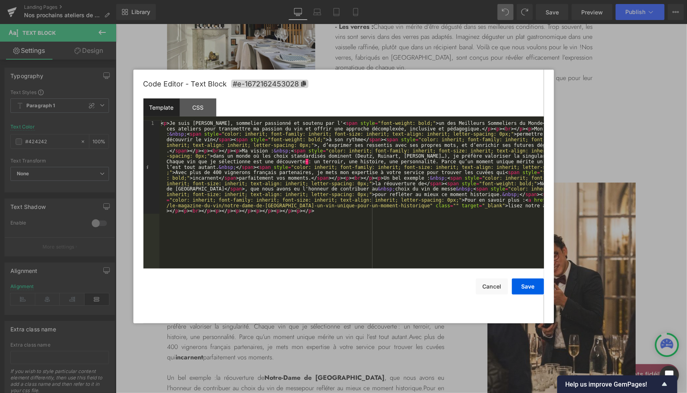
click at [228, 141] on div "< p > Je suis [PERSON_NAME], sommelier passionné et soutenu par l' < span style…" at bounding box center [351, 288] width 384 height 335
click at [572, 131] on div at bounding box center [343, 196] width 687 height 393
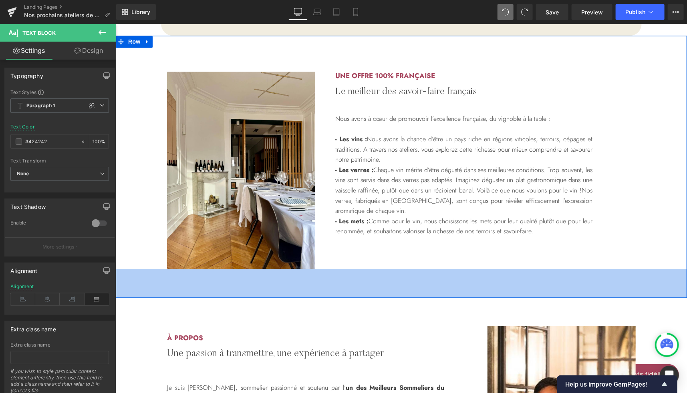
scroll to position [910, 0]
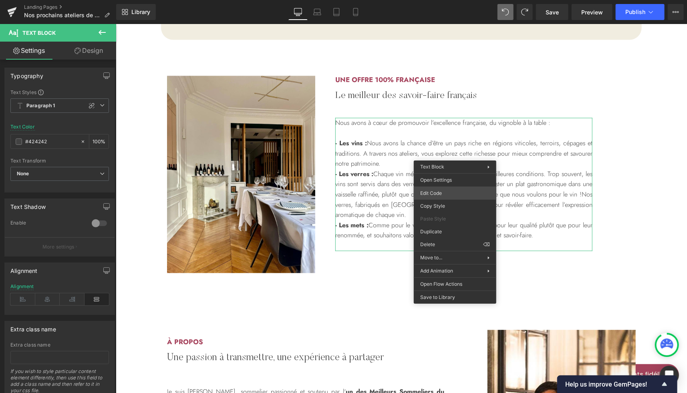
click at [438, 0] on div "Carousel You are previewing how the will restyle your page. You can not edit El…" at bounding box center [343, 0] width 687 height 0
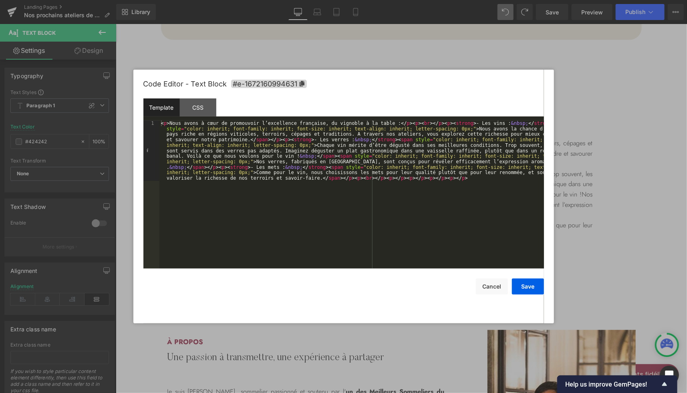
click at [289, 140] on div "< p > Nous avons à cœur de promouvoir l’excellence française, du vignoble à la …" at bounding box center [351, 255] width 384 height 269
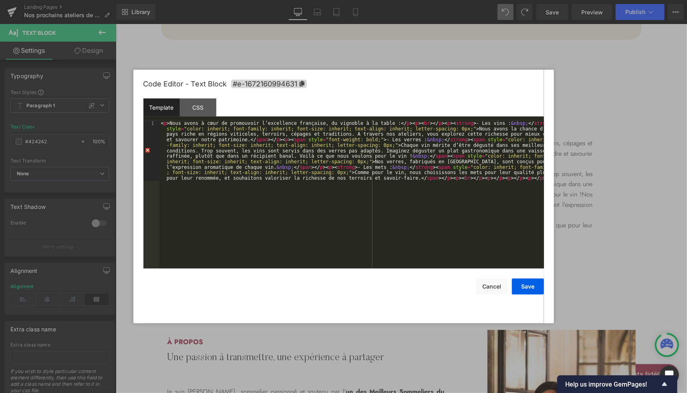
click at [435, 140] on div "< p > Nous avons à cœur de promouvoir l’excellence française, du vignoble à la …" at bounding box center [351, 255] width 384 height 269
click at [320, 165] on div "< p > Nous avons à cœur de promouvoir l’excellence française, du vignoble à la …" at bounding box center [351, 255] width 384 height 269
paste textarea
click at [468, 166] on div "< p > Nous avons à cœur de promouvoir l’excellence française, du vignoble à la …" at bounding box center [351, 261] width 384 height 280
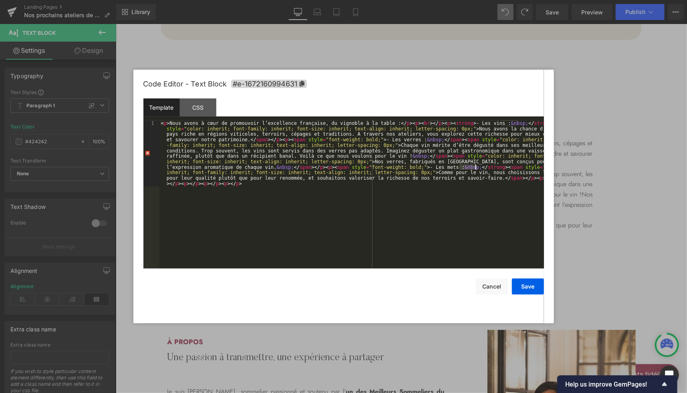
click at [468, 166] on div "< p > Nous avons à cœur de promouvoir l’excellence française, du vignoble à la …" at bounding box center [351, 261] width 384 height 280
click at [527, 287] on button "Save" at bounding box center [528, 287] width 32 height 16
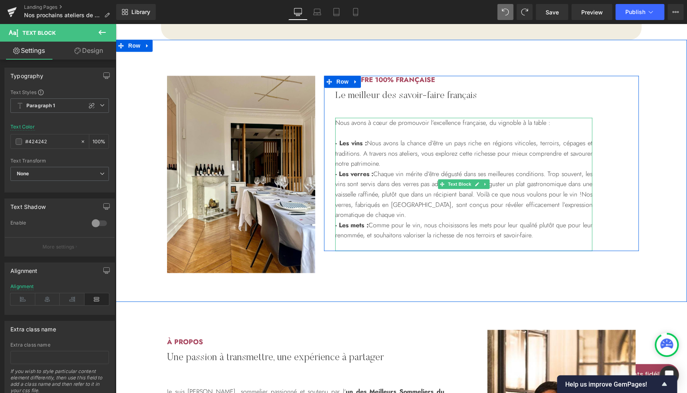
click at [464, 208] on p "- Les verres : Chaque vin mérite d’être dégusté dans ses meilleures conditions.…" at bounding box center [463, 194] width 257 height 51
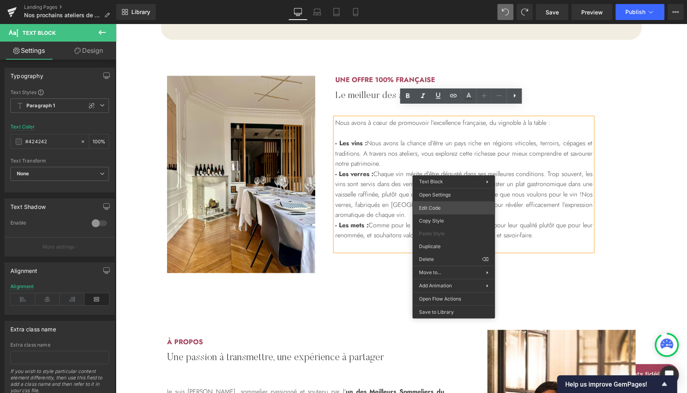
click at [438, 0] on div "Carousel You are previewing how the will restyle your page. You can not edit El…" at bounding box center [343, 0] width 687 height 0
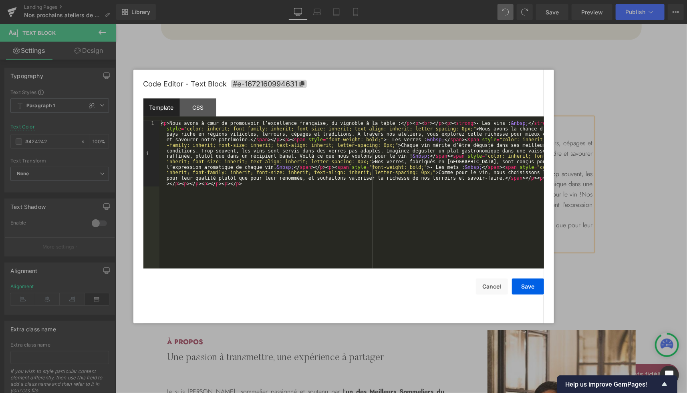
click at [440, 127] on div "< p > Nous avons à cœur de promouvoir l’excellence française, du vignoble à la …" at bounding box center [351, 261] width 384 height 280
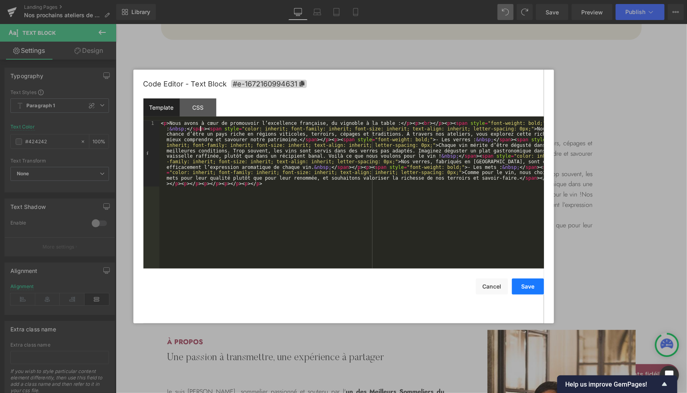
click at [537, 290] on button "Save" at bounding box center [528, 287] width 32 height 16
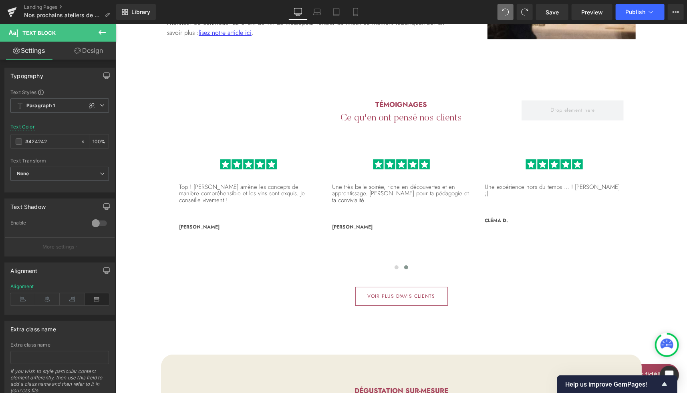
scroll to position [1421, 0]
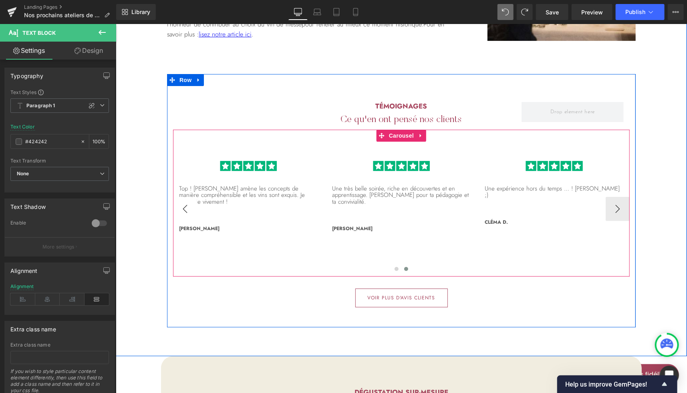
click at [185, 197] on button "‹" at bounding box center [185, 209] width 24 height 24
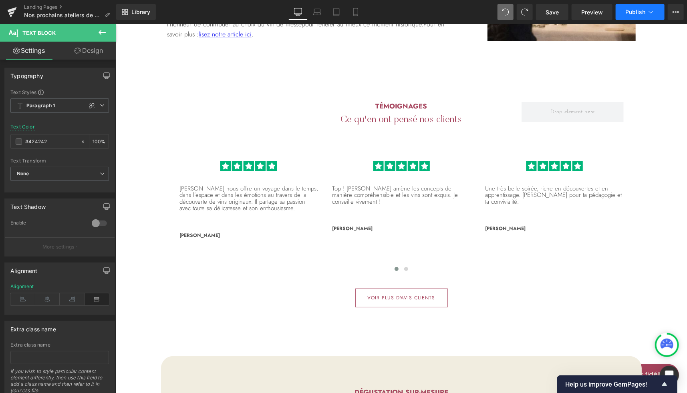
click at [635, 11] on span "Publish" at bounding box center [635, 12] width 20 height 6
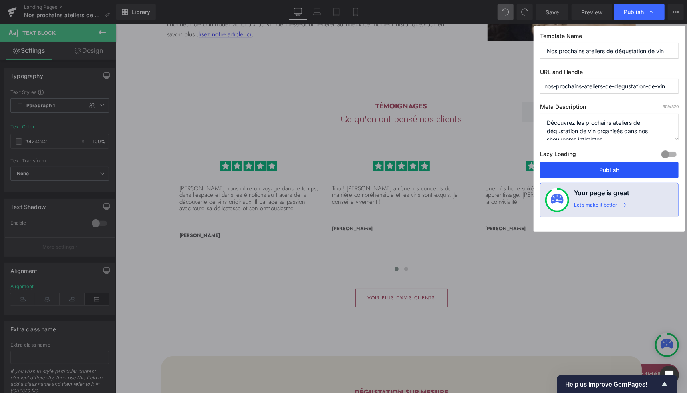
click at [603, 165] on button "Publish" at bounding box center [609, 170] width 139 height 16
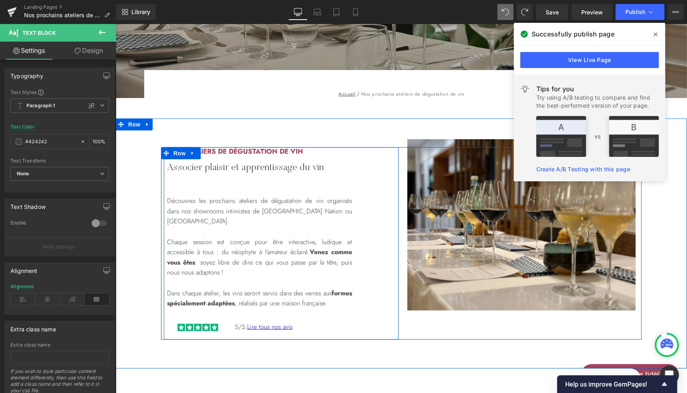
scroll to position [157, 0]
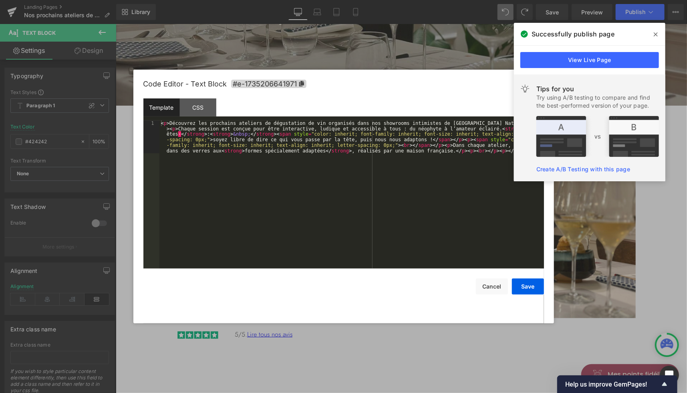
click at [263, 0] on div "Carousel You are previewing how the will restyle your page. You can not edit El…" at bounding box center [343, 0] width 687 height 0
click at [654, 35] on icon at bounding box center [655, 34] width 4 height 6
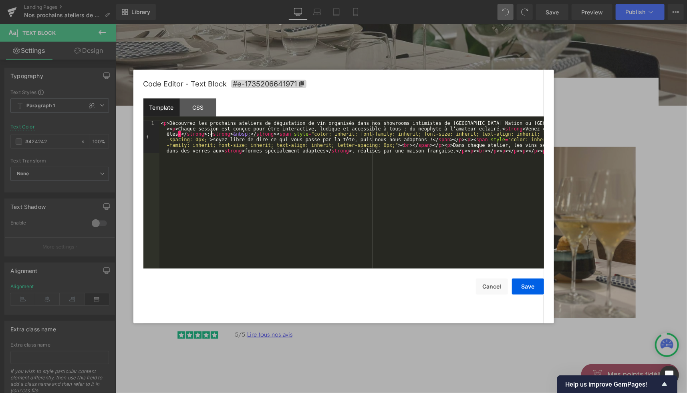
click at [212, 137] on div "< p > Découvrez les prochains ateliers de dégustation de vin organisés dans nos…" at bounding box center [351, 228] width 384 height 214
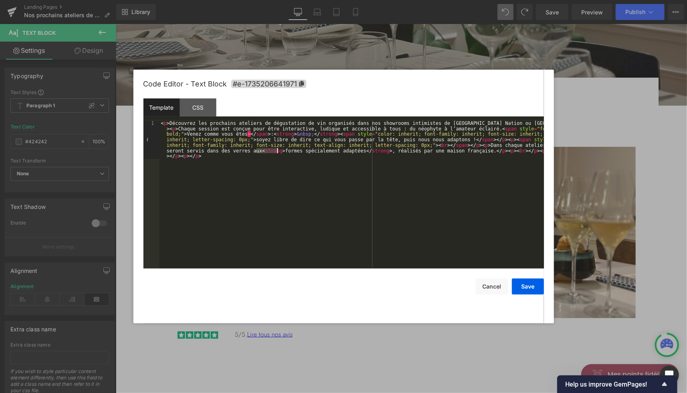
paste textarea
click at [525, 289] on button "Save" at bounding box center [528, 287] width 32 height 16
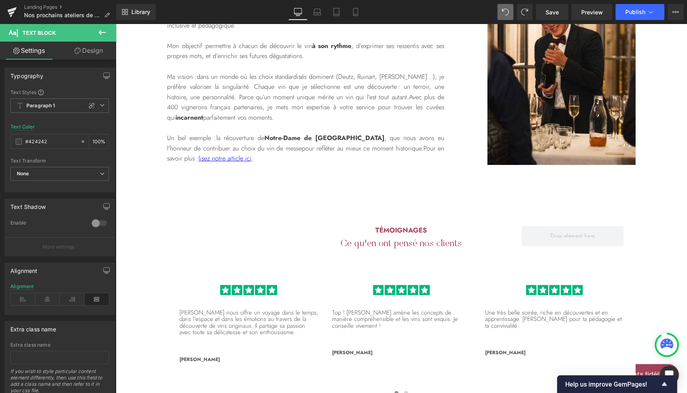
scroll to position [1297, 0]
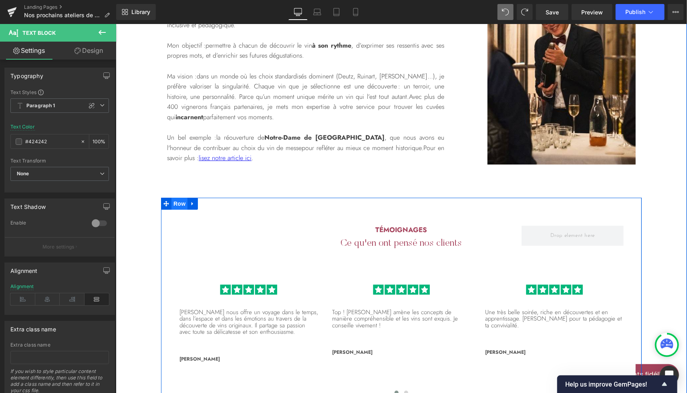
click at [181, 197] on span "Row" at bounding box center [179, 203] width 16 height 12
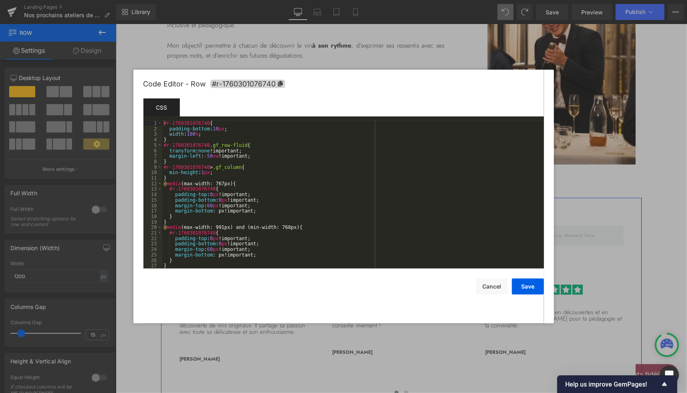
click at [164, 0] on div "Row You are previewing how the will restyle your page. You can not edit Element…" at bounding box center [343, 0] width 687 height 0
click at [281, 82] on icon at bounding box center [279, 84] width 5 height 6
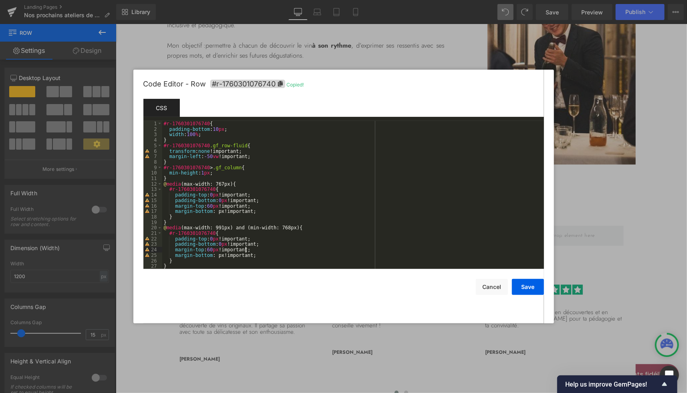
click at [519, 248] on div "#r-1760301076740 { padding-bottom : 10 px ; width : 100 % ; } #r-1760301076740 …" at bounding box center [351, 200] width 378 height 159
click at [531, 284] on button "Save" at bounding box center [528, 287] width 32 height 16
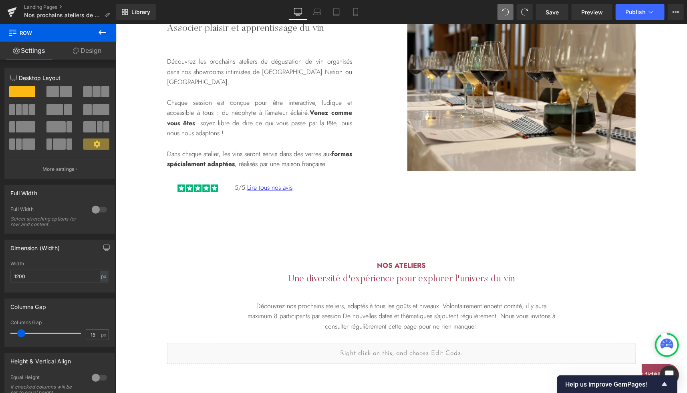
scroll to position [304, 0]
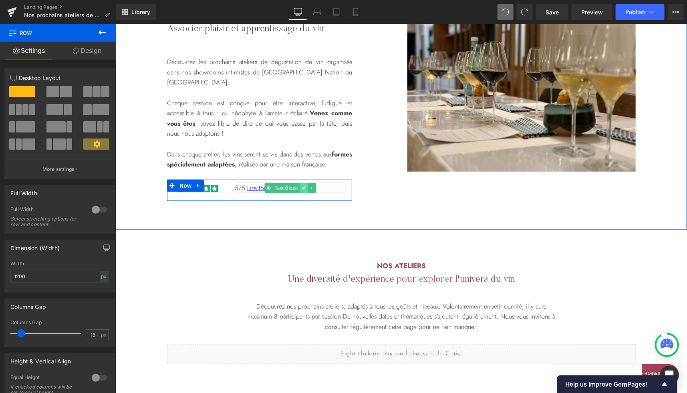
click at [301, 185] on icon at bounding box center [303, 187] width 4 height 5
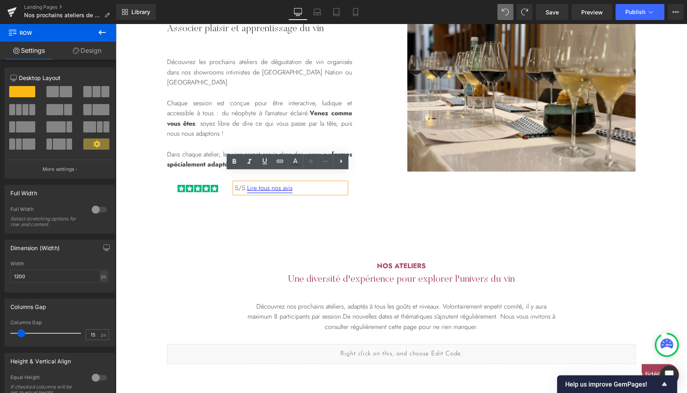
click at [261, 183] on link "Lire tous nos avis" at bounding box center [269, 187] width 45 height 9
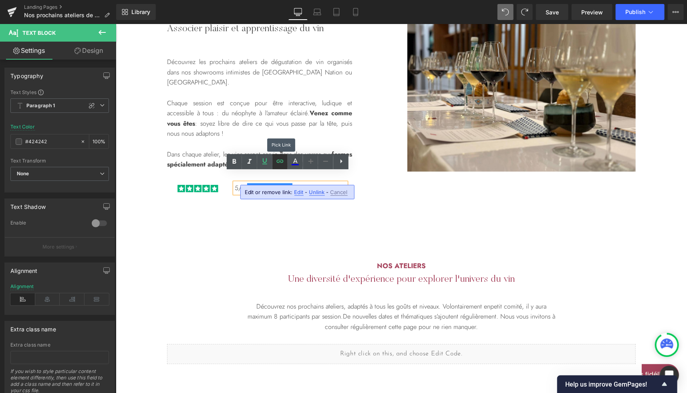
click at [282, 161] on icon at bounding box center [280, 162] width 10 height 10
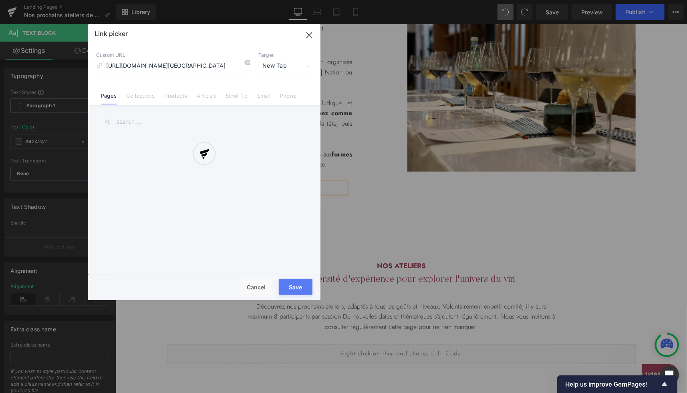
click at [379, 0] on div "Text Color Highlight Color #333333 Edit or remove link: Edit - Unlink - Cancel …" at bounding box center [343, 0] width 687 height 0
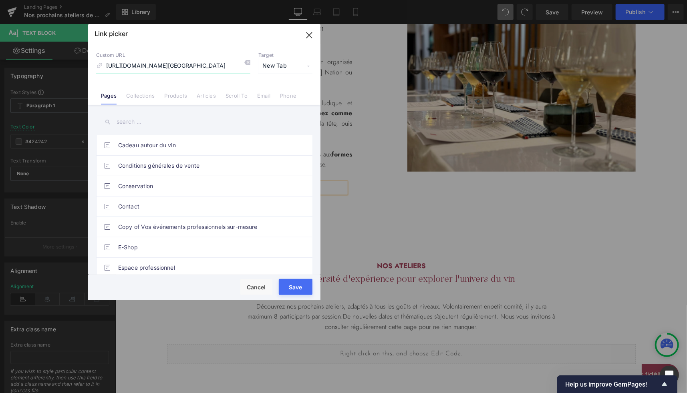
click at [204, 68] on input "[URL][DOMAIN_NAME][GEOGRAPHIC_DATA]" at bounding box center [173, 65] width 154 height 15
paste input "#r-1760301076740"
type input "#r-1760301076740"
click at [242, 94] on link "Scroll To" at bounding box center [236, 98] width 22 height 12
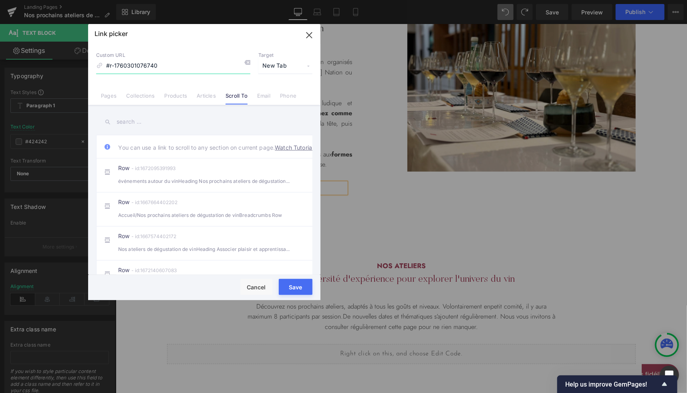
click at [175, 66] on input "#r-1760301076740" at bounding box center [173, 65] width 154 height 15
click at [294, 282] on button "Save" at bounding box center [296, 287] width 34 height 16
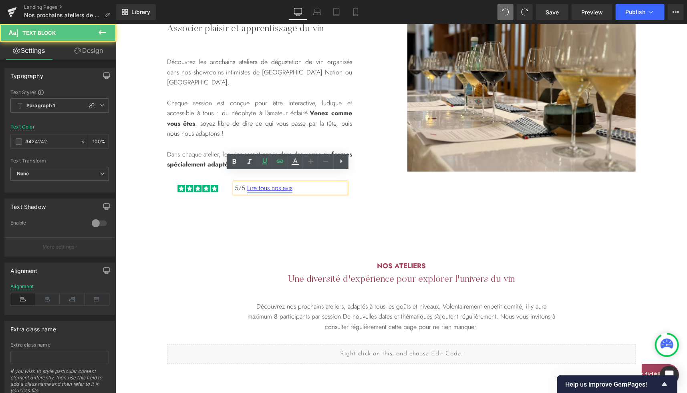
click at [271, 183] on link "Lire tous nos avis" at bounding box center [269, 187] width 45 height 9
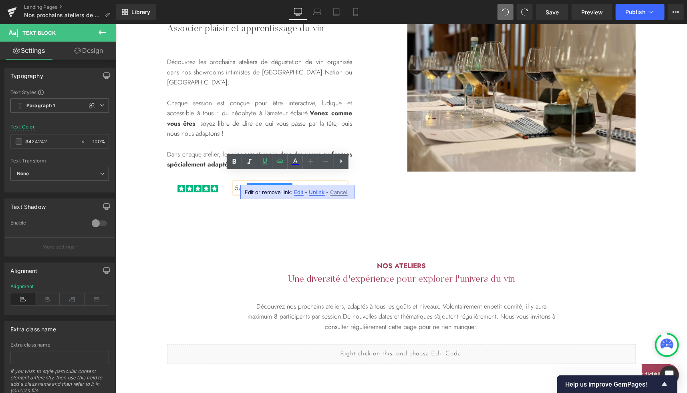
click at [267, 183] on link "Lire tous nos avis" at bounding box center [269, 187] width 45 height 9
click at [416, 205] on div "Nos ateliers de dégustation de vin Heading Associer plaisir et apprentissage du…" at bounding box center [400, 104] width 571 height 250
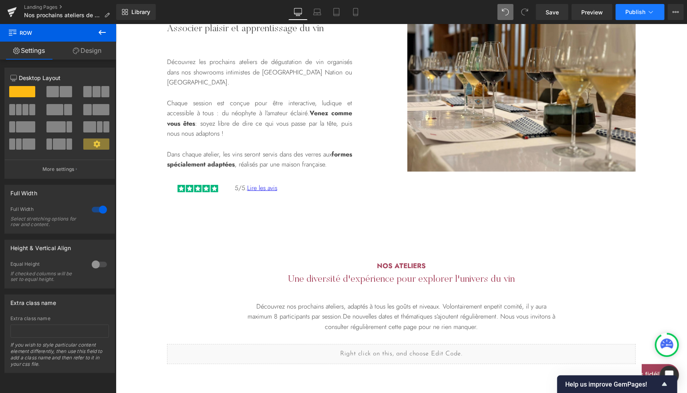
click at [634, 15] on span "Publish" at bounding box center [635, 12] width 20 height 6
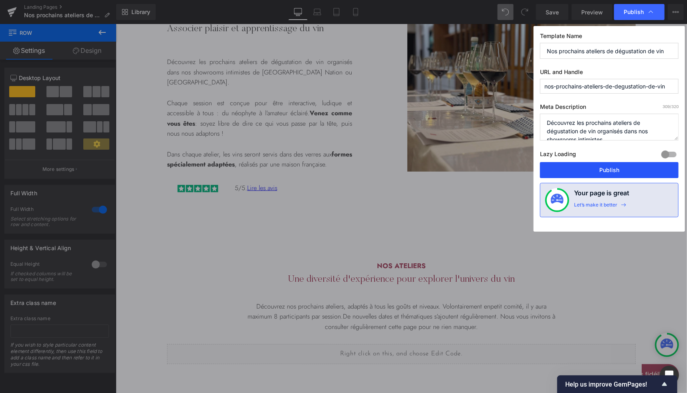
click at [585, 169] on button "Publish" at bounding box center [609, 170] width 139 height 16
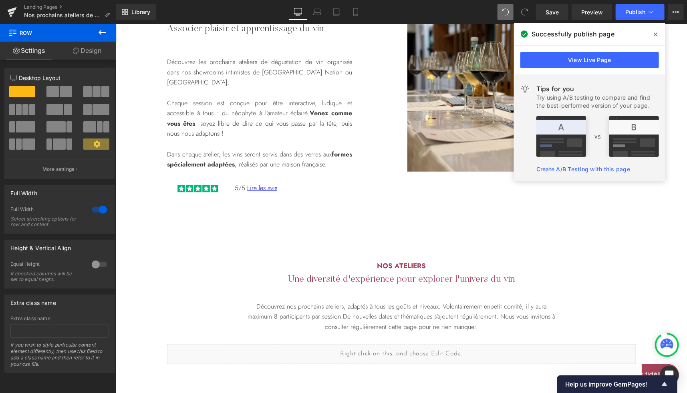
click at [657, 33] on span at bounding box center [655, 34] width 13 height 13
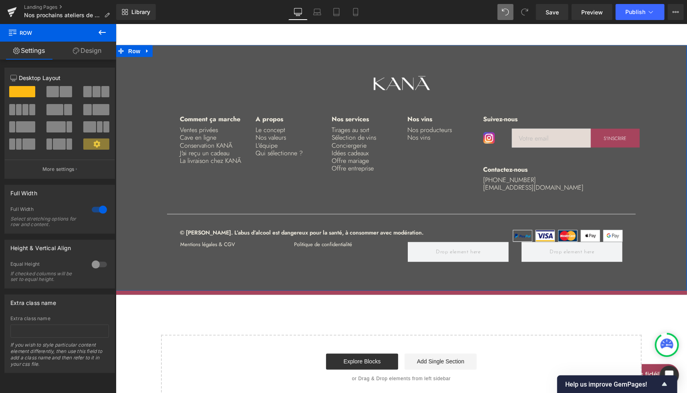
scroll to position [2250, 0]
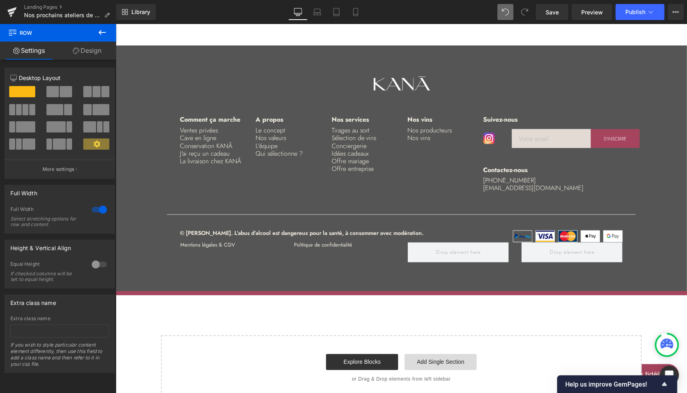
click at [433, 354] on link "Add Single Section" at bounding box center [440, 362] width 72 height 16
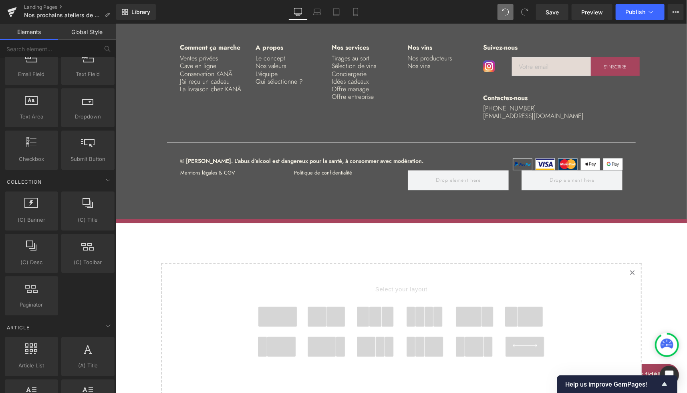
scroll to position [2325, 0]
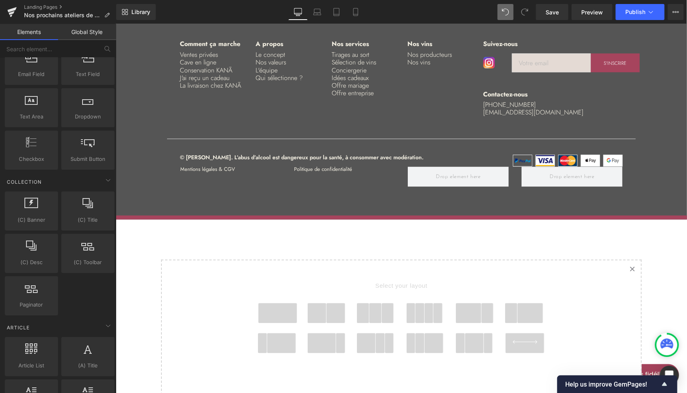
click at [629, 267] on icon at bounding box center [631, 269] width 4 height 4
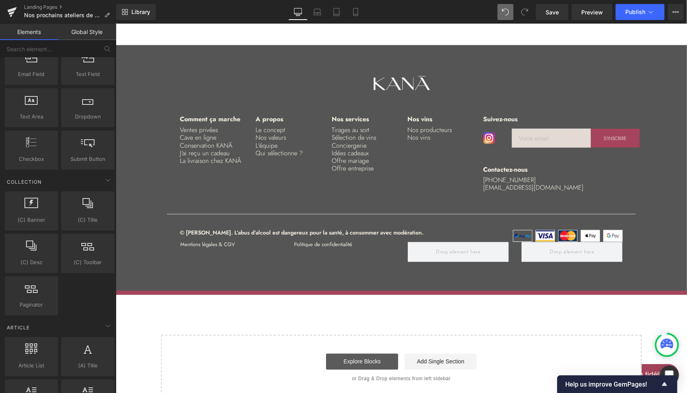
click at [350, 354] on link "Explore Blocks" at bounding box center [362, 362] width 72 height 16
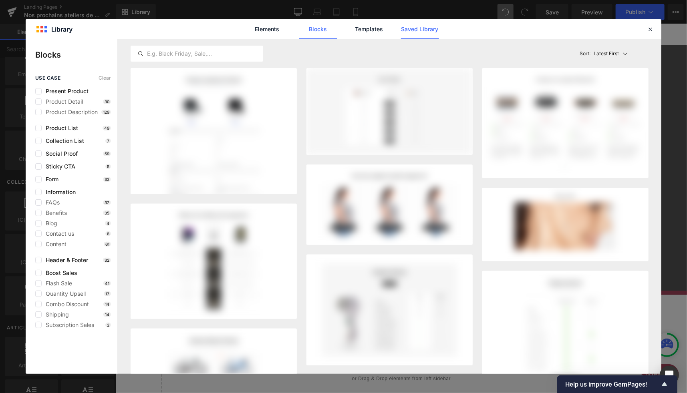
click at [410, 30] on link "Saved Library" at bounding box center [420, 29] width 38 height 20
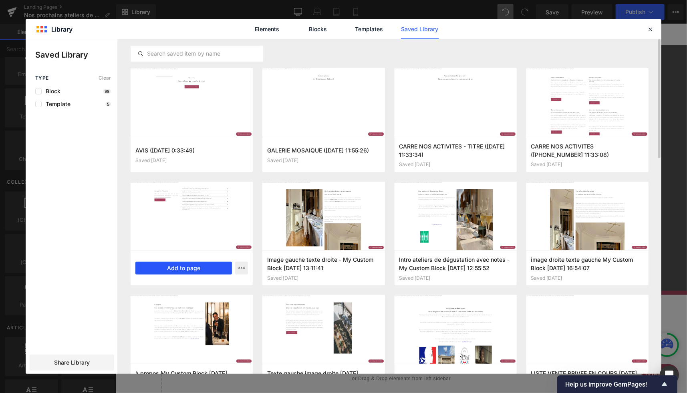
click at [193, 271] on button "Add to page" at bounding box center [183, 268] width 97 height 13
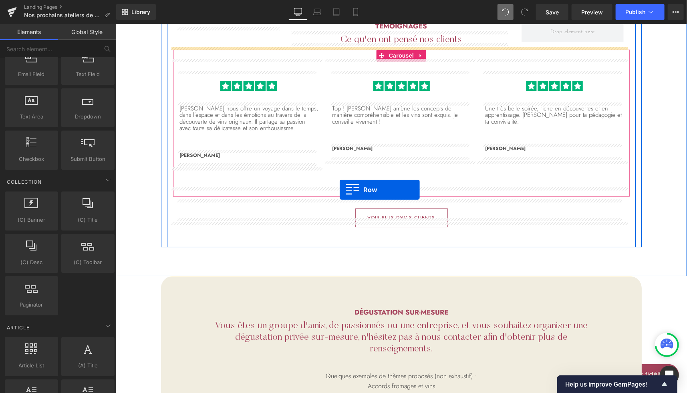
scroll to position [1493, 0]
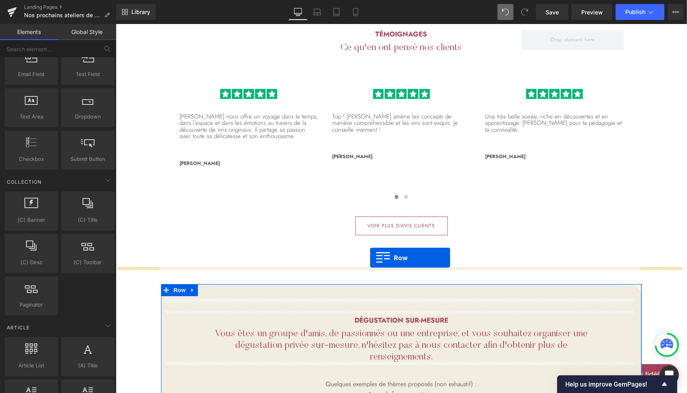
drag, startPoint x: 127, startPoint y: 241, endPoint x: 370, endPoint y: 257, distance: 243.6
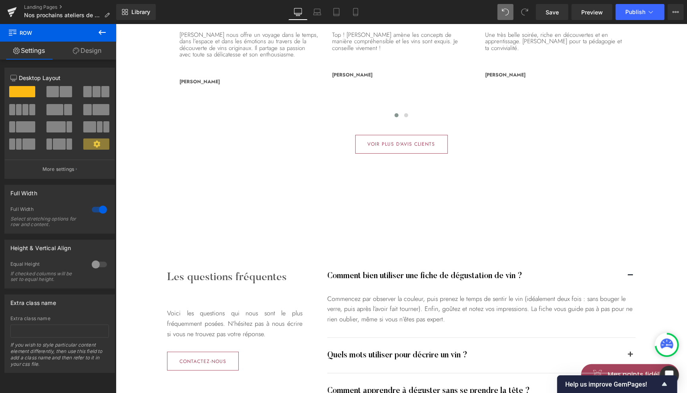
scroll to position [1604, 0]
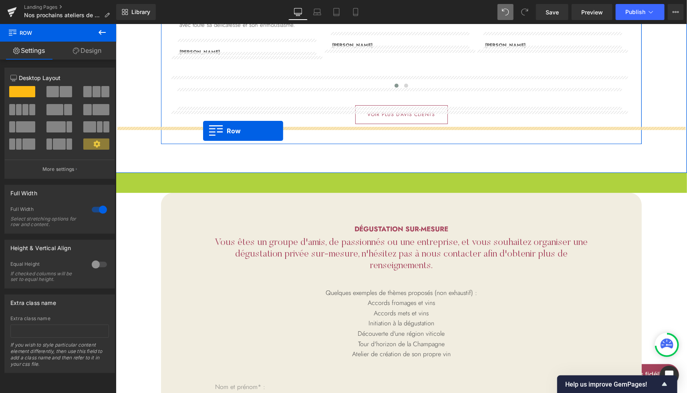
drag, startPoint x: 133, startPoint y: 162, endPoint x: 203, endPoint y: 131, distance: 76.7
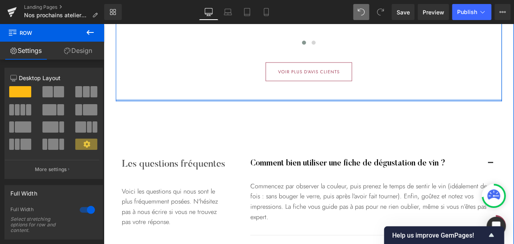
scroll to position [1711, 0]
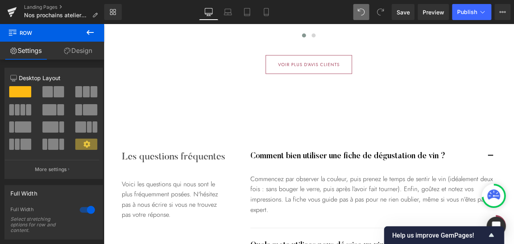
click at [141, 179] on div "Voici les questions qui nous sont le plus fréquemment posées. N'hésitez pas à n…" at bounding box center [173, 199] width 104 height 41
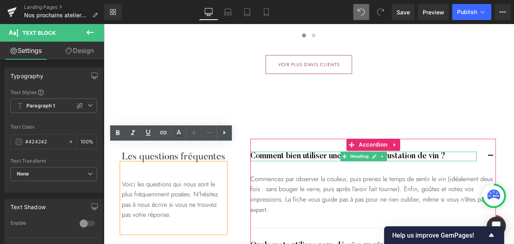
click at [282, 151] on h4 "Comment bien utiliser une fiche de dégustation de vin ?" at bounding box center [363, 156] width 226 height 10
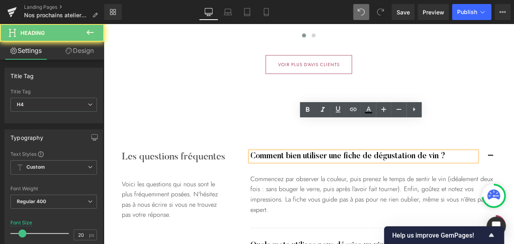
click at [289, 151] on h4 "Comment bien utiliser une fiche de dégustation de vin ?" at bounding box center [363, 156] width 226 height 10
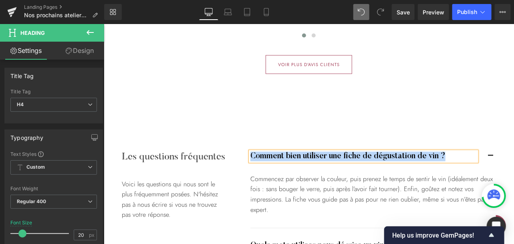
paste div
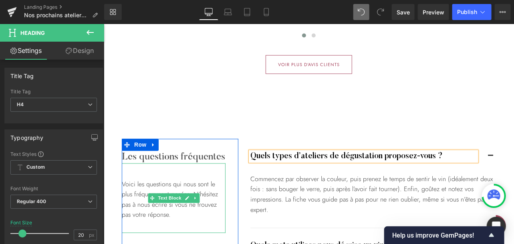
drag, startPoint x: 164, startPoint y: 166, endPoint x: 323, endPoint y: 147, distance: 160.5
click at [164, 179] on div "Voici les questions qui nous sont le plus fréquemment posées. N'hésitez pas à n…" at bounding box center [173, 199] width 104 height 41
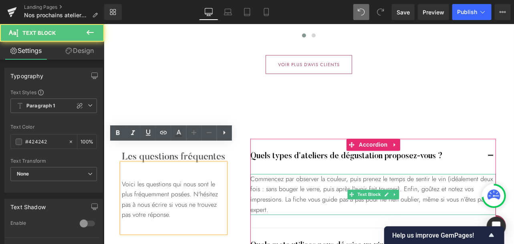
click at [295, 174] on div "Commencez par observer la couleur, puis prenez le temps de sentir le vin (idéal…" at bounding box center [372, 194] width 245 height 41
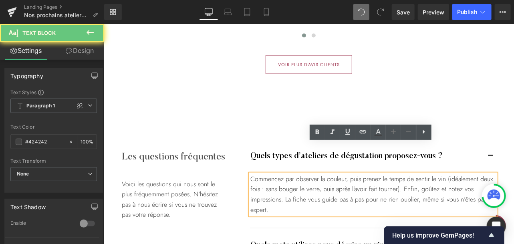
click at [318, 174] on div "Commencez par observer la couleur, puis prenez le temps de sentir le vin (idéal…" at bounding box center [372, 194] width 245 height 41
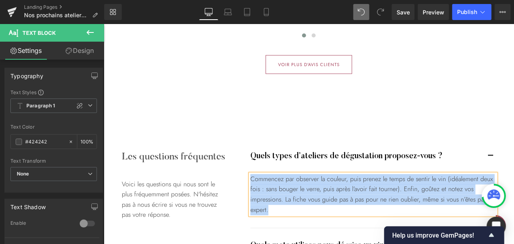
paste div
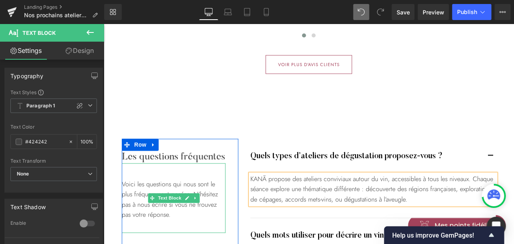
drag, startPoint x: 149, startPoint y: 185, endPoint x: 275, endPoint y: 194, distance: 126.8
click at [149, 185] on div "Voici les questions qui nous sont le plus fréquemment posées. N'hésitez pas à n…" at bounding box center [173, 199] width 104 height 41
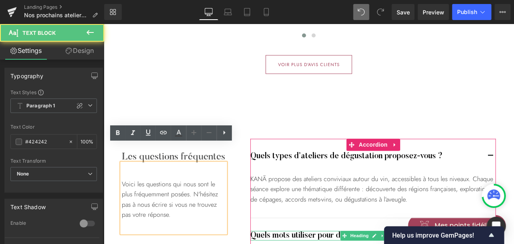
click at [270, 231] on h4 "Quels mots utiliser pour décrire un vin ?" at bounding box center [363, 236] width 226 height 10
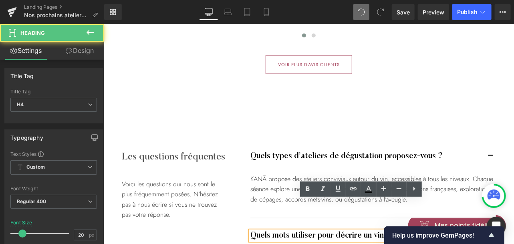
click at [267, 231] on h4 "Quels mots utiliser pour décrire un vin ?" at bounding box center [363, 236] width 226 height 10
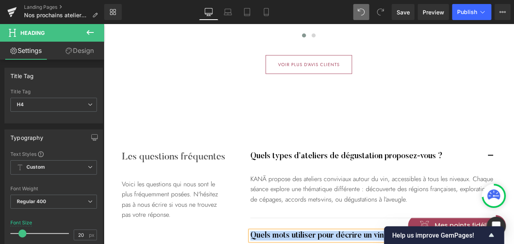
paste div
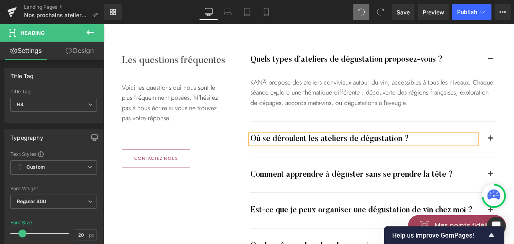
scroll to position [1816, 0]
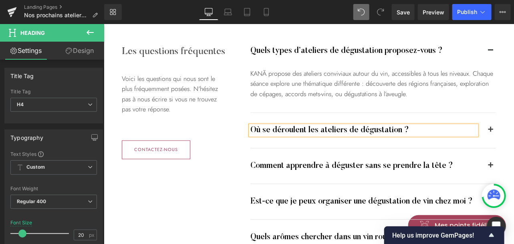
click at [490, 132] on span "button" at bounding box center [490, 132] width 0 height 0
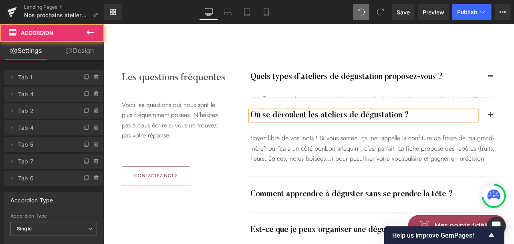
scroll to position [1772, 0]
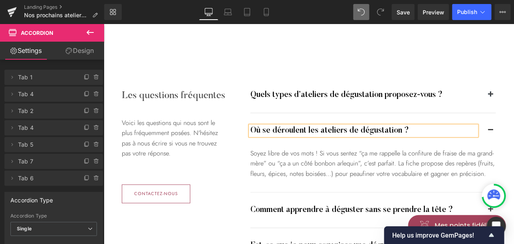
drag, startPoint x: 136, startPoint y: 40, endPoint x: 261, endPoint y: 118, distance: 147.9
click at [136, 61] on div "Les questions fréquentes Heading Voici les questions qui nous sont le plus fréq…" at bounding box center [308, 233] width 386 height 344
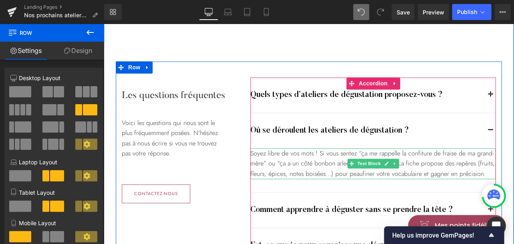
click at [296, 148] on div "Soyez libre de vos mots ! Si vous sentez “ça me rappelle la confiture de fraise…" at bounding box center [372, 163] width 245 height 31
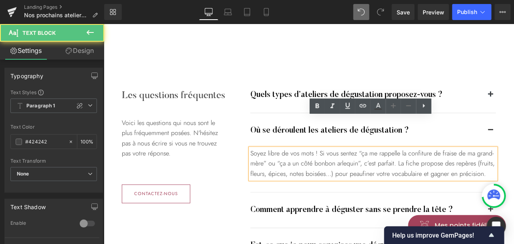
click at [309, 148] on div "Soyez libre de vos mots ! Si vous sentez “ça me rappelle la confiture de fraise…" at bounding box center [372, 163] width 245 height 31
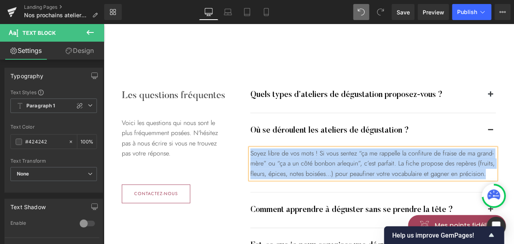
paste div
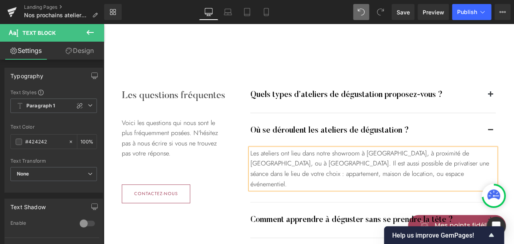
drag, startPoint x: 138, startPoint y: 209, endPoint x: 291, endPoint y: 177, distance: 156.2
click at [138, 209] on div "Les questions fréquentes Heading Voici les questions qui nous sont le plus fréq…" at bounding box center [308, 238] width 386 height 354
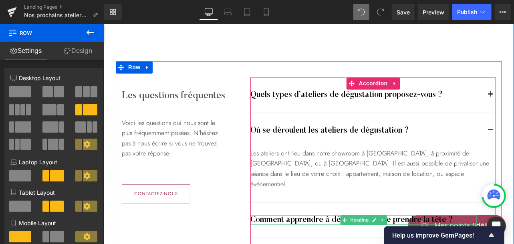
click at [290, 215] on h4 "Comment apprendre à déguster sans se prendre la tête ?" at bounding box center [363, 220] width 226 height 10
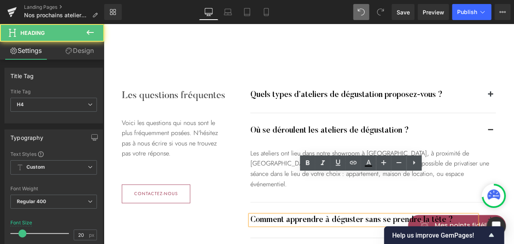
click at [279, 215] on h4 "Comment apprendre à déguster sans se prendre la tête ?" at bounding box center [363, 220] width 226 height 10
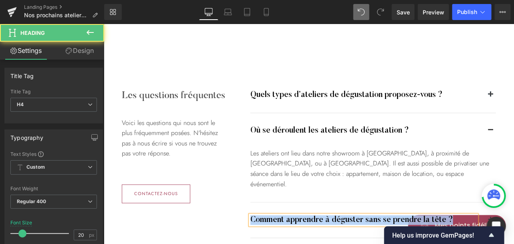
paste div
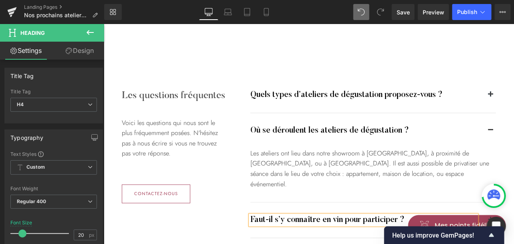
click at [490, 222] on span "button" at bounding box center [490, 222] width 0 height 0
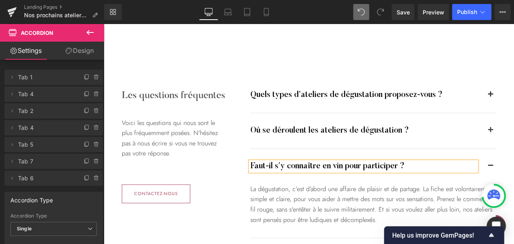
click at [138, 208] on div "Les questions fréquentes Heading Voici les questions qui nous sont le plus fréq…" at bounding box center [308, 238] width 386 height 354
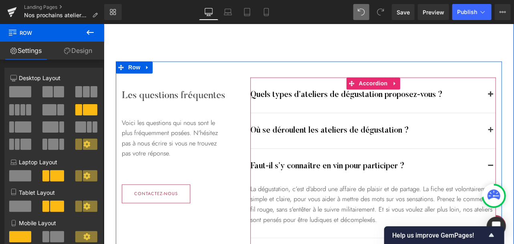
click at [316, 184] on div "La dégustation, c’est d’abord une affaire de plaisir et de partage. La fiche es…" at bounding box center [372, 204] width 245 height 41
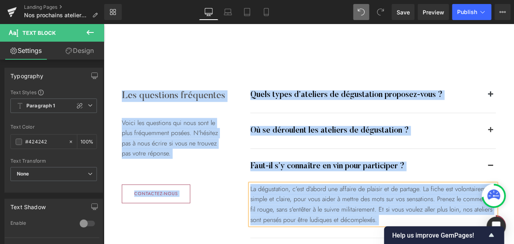
click at [296, 184] on div "La dégustation, c’est d’abord une affaire de plaisir et de partage. La fiche es…" at bounding box center [372, 204] width 245 height 41
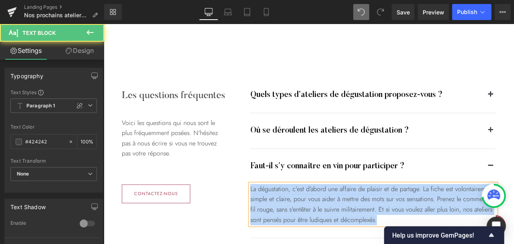
paste div
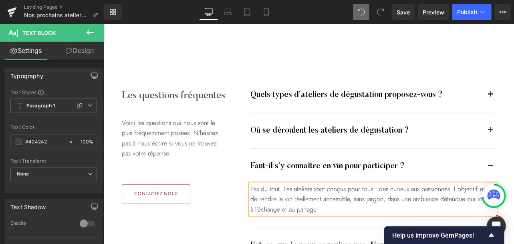
click at [147, 212] on div "Les questions fréquentes Heading Voici les questions qui nous sont le plus fréq…" at bounding box center [308, 233] width 386 height 344
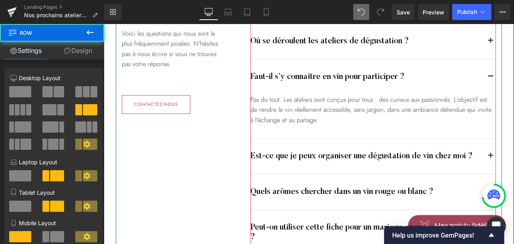
scroll to position [1863, 0]
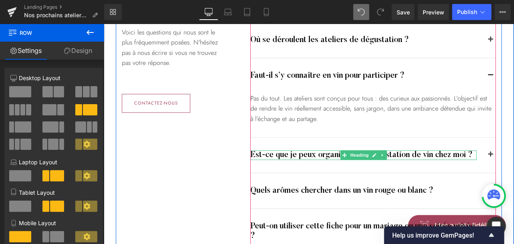
click at [393, 150] on h4 "Est-ce que je peux organiser une dégustation de vin chez moi ?" at bounding box center [363, 155] width 226 height 10
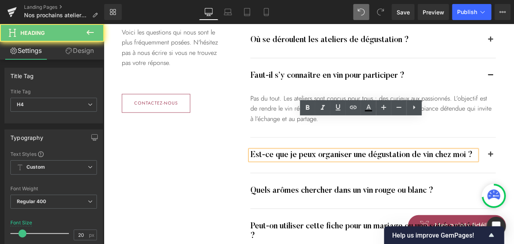
click at [408, 150] on h4 "Est-ce que je peux organiser une dégustation de vin chez moi ?" at bounding box center [363, 155] width 226 height 10
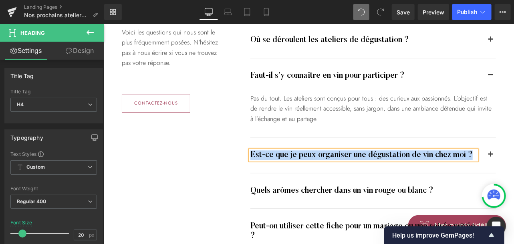
paste div
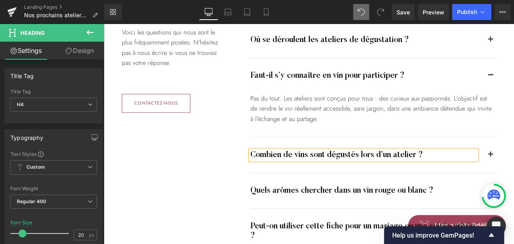
click at [485, 137] on button "button" at bounding box center [490, 154] width 10 height 35
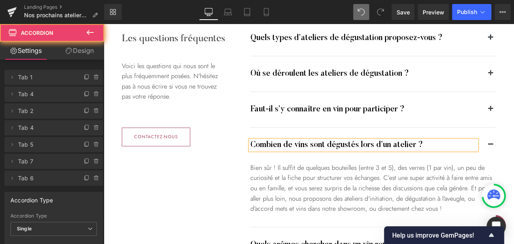
scroll to position [1819, 0]
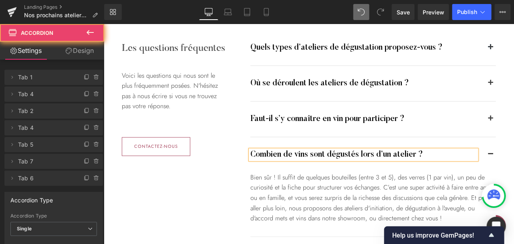
click at [489, 137] on button "button" at bounding box center [490, 154] width 10 height 35
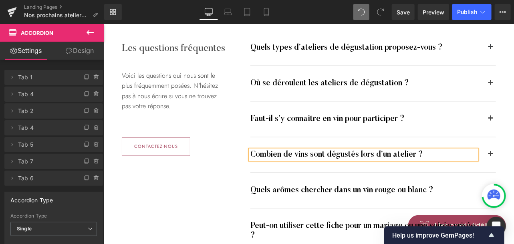
click at [489, 137] on button "button" at bounding box center [490, 154] width 10 height 35
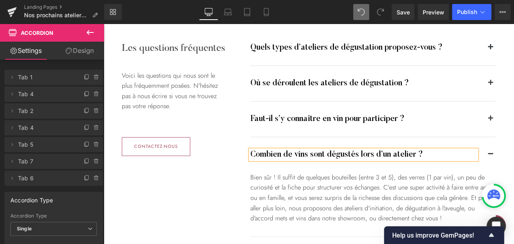
drag, startPoint x: 120, startPoint y: 197, endPoint x: 304, endPoint y: 161, distance: 187.0
click at [120, 197] on div "Les questions fréquentes Heading Voici les questions qui nous sont le plus fréq…" at bounding box center [308, 196] width 386 height 364
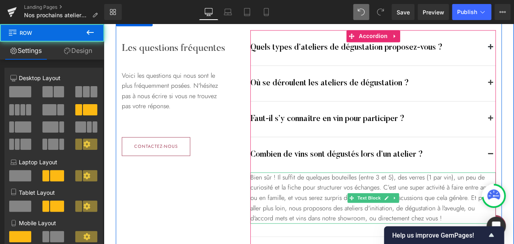
click at [324, 172] on div "Bien sûr ! Il suffit de quelques bouteilles (entre 3 et 5), des verres (1 par v…" at bounding box center [372, 197] width 245 height 51
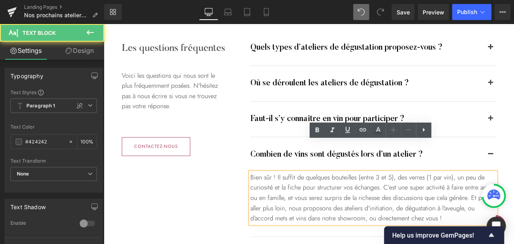
click at [324, 172] on div "Bien sûr ! Il suffit de quelques bouteilles (entre 3 et 5), des verres (1 par v…" at bounding box center [372, 197] width 245 height 51
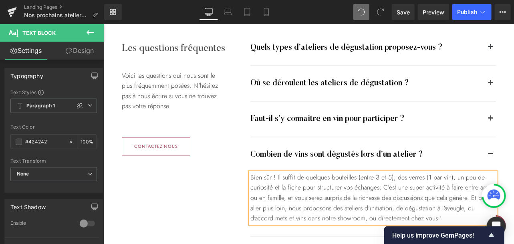
paste div
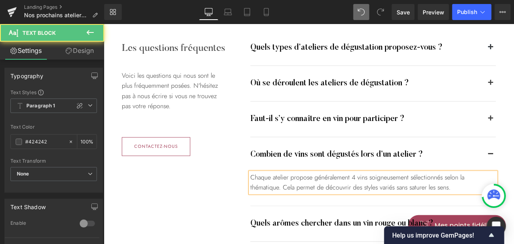
click at [407, 172] on div "Chaque atelier propose généralement 4 vins soigneusement sélectionnés selon la …" at bounding box center [372, 182] width 245 height 20
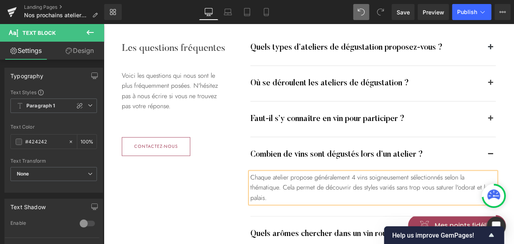
drag, startPoint x: 148, startPoint y: 194, endPoint x: 332, endPoint y: 187, distance: 184.7
click at [147, 194] on div "Les questions fréquentes Heading Voici les questions qui nous sont le plus fréq…" at bounding box center [308, 186] width 386 height 344
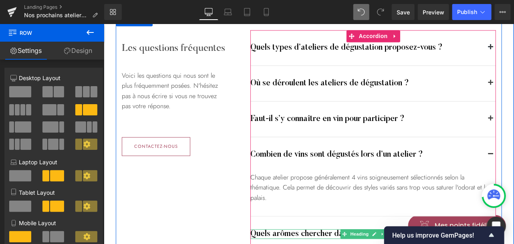
click at [299, 229] on h4 "Quels arômes chercher dans un vin rouge ou blanc ?" at bounding box center [363, 234] width 226 height 10
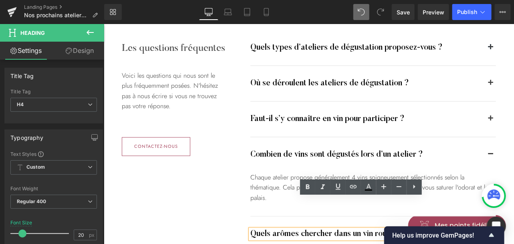
click at [304, 229] on h4 "Quels arômes chercher dans un vin rouge ou blanc ?" at bounding box center [363, 234] width 226 height 10
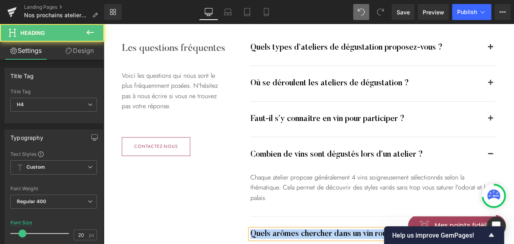
paste div
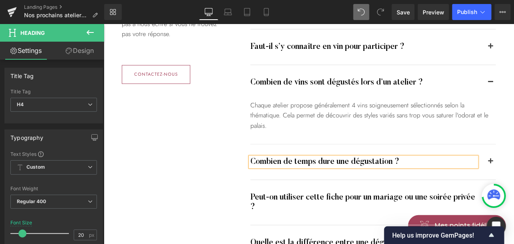
scroll to position [1894, 0]
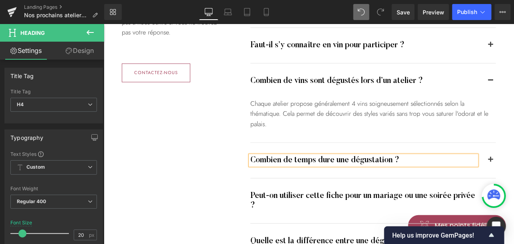
click at [488, 142] on button "button" at bounding box center [490, 159] width 10 height 35
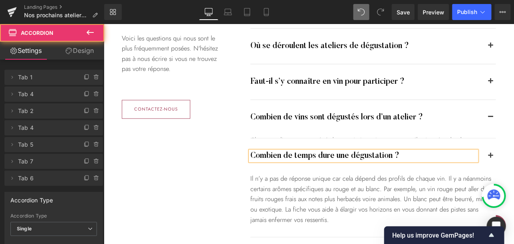
scroll to position [1850, 0]
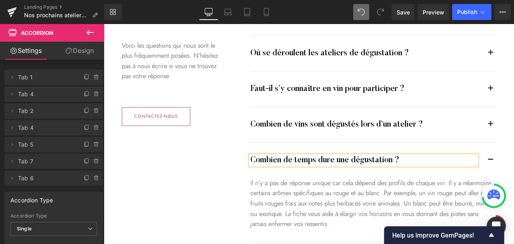
click at [135, 165] on div "Les questions fréquentes Heading Voici les questions qui nous sont le plus fréq…" at bounding box center [308, 166] width 386 height 364
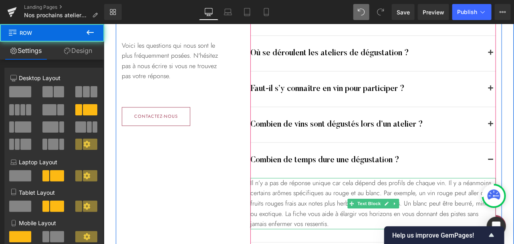
click at [288, 177] on div "Il n’y a pas de réponse unique car cela dépend des profils de chaque vin. Il y …" at bounding box center [372, 202] width 245 height 51
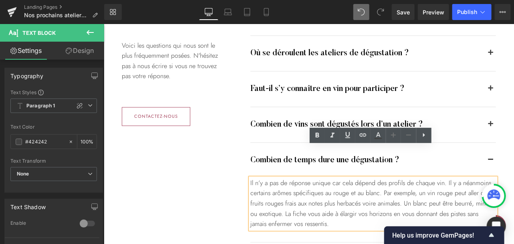
click at [280, 177] on div "Il n’y a pas de réponse unique car cela dépend des profils de chaque vin. Il y …" at bounding box center [372, 202] width 245 height 51
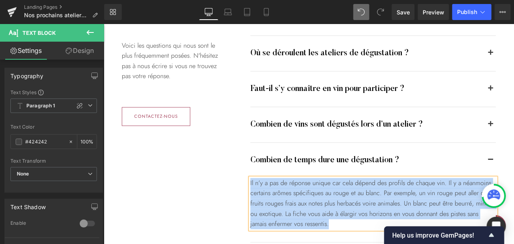
paste div
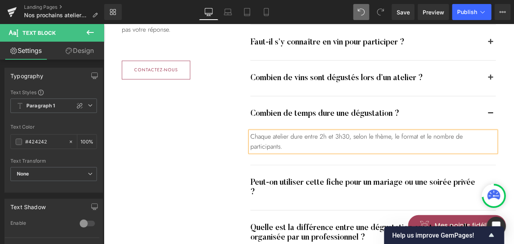
scroll to position [1924, 0]
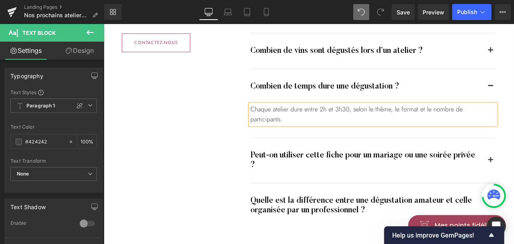
click at [153, 192] on div "Les questions fréquentes Heading Voici les questions qui nous sont le plus fréq…" at bounding box center [308, 77] width 386 height 334
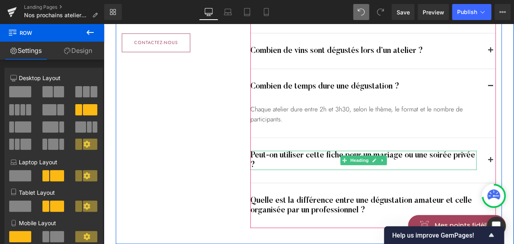
click at [304, 150] on h4 "Peut-on utiliser cette fiche pour un mariage ou une soirée privée ?" at bounding box center [363, 159] width 226 height 19
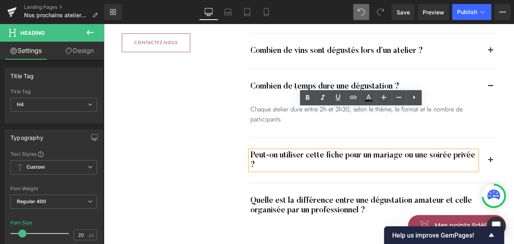
click at [312, 150] on h4 "Peut-on utiliser cette fiche pour un mariage ou une soirée privée ?" at bounding box center [363, 159] width 226 height 19
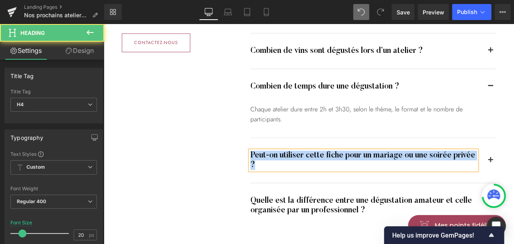
paste div
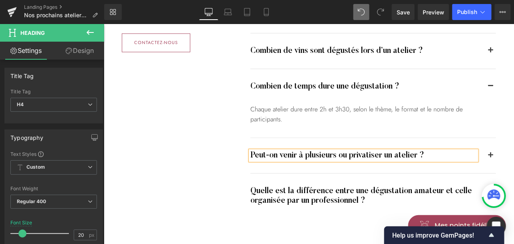
click at [485, 137] on button "button" at bounding box center [490, 154] width 10 height 35
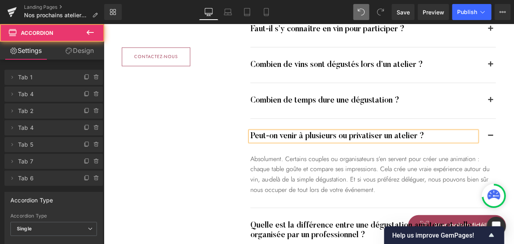
scroll to position [1900, 0]
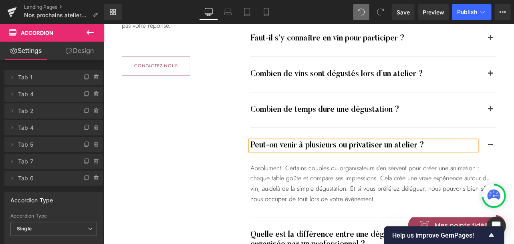
click at [151, 163] on div "Les questions fréquentes Heading Voici les questions qui nous sont le plus fréq…" at bounding box center [308, 105] width 386 height 344
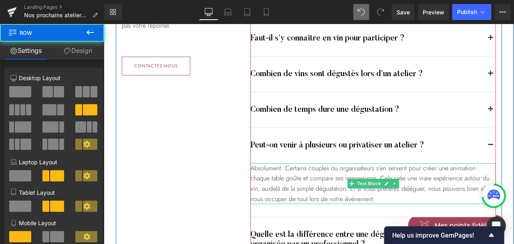
click at [307, 163] on div "Absolument. Certains couples ou organisateurs s’en servent pour créer une anima…" at bounding box center [372, 183] width 245 height 41
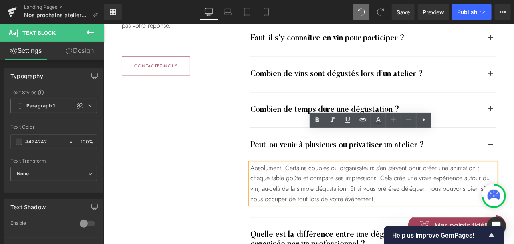
click at [296, 163] on div "Absolument. Certains couples ou organisateurs s’en servent pour créer une anima…" at bounding box center [372, 183] width 245 height 41
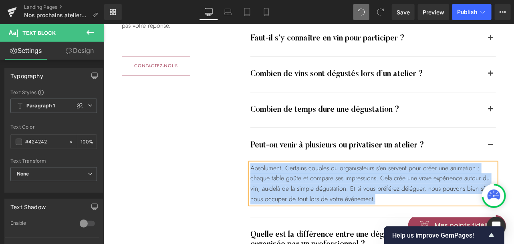
paste div
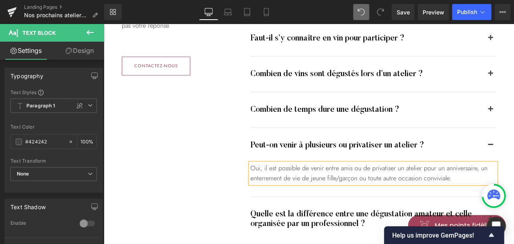
click at [136, 160] on div "Les questions fréquentes Heading Voici les questions qui nous sont le plus fréq…" at bounding box center [308, 95] width 386 height 324
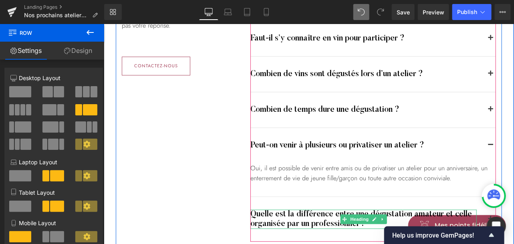
click at [296, 209] on h4 "Quelle est la différence entre une dégustation amateur et celle organisée par u…" at bounding box center [363, 218] width 226 height 19
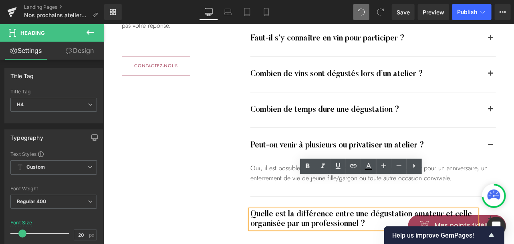
click at [283, 209] on h4 "Quelle est la différence entre une dégustation amateur et celle organisée par u…" at bounding box center [363, 218] width 226 height 19
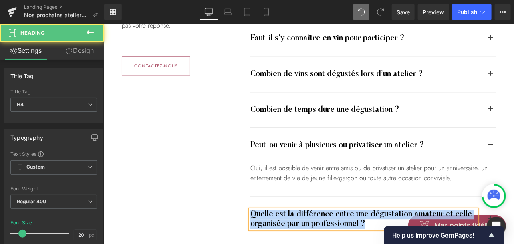
paste div
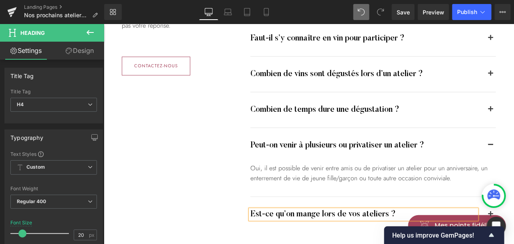
click at [486, 196] on button "button" at bounding box center [490, 213] width 10 height 35
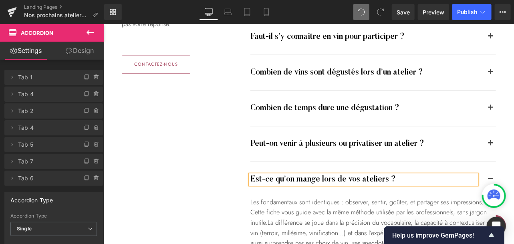
scroll to position [1902, 0]
click at [141, 199] on div "Les questions fréquentes Heading Voici les questions qui nous sont le plus fréq…" at bounding box center [308, 140] width 386 height 417
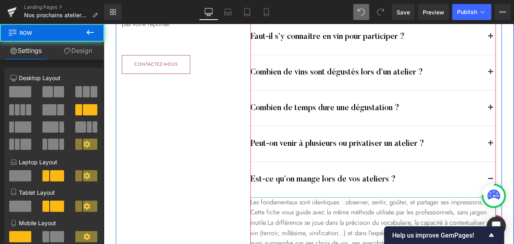
click at [328, 217] on span "La différence se joue dans la précision du vocabulaire, la capacité à contextua…" at bounding box center [371, 237] width 243 height 40
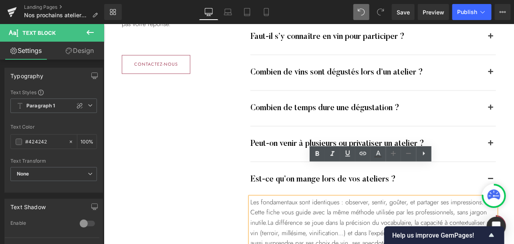
click at [312, 217] on span "La différence se joue dans la précision du vocabulaire, la capacité à contextua…" at bounding box center [371, 237] width 243 height 40
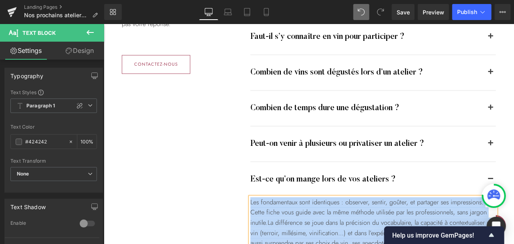
paste div
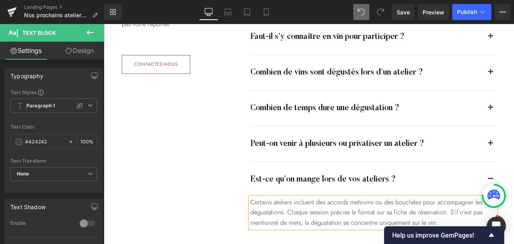
click at [118, 178] on div "Les questions fréquentes Heading Voici les questions qui nous sont le plus fréq…" at bounding box center [308, 94] width 386 height 325
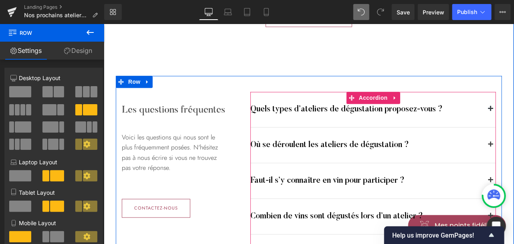
scroll to position [1756, 0]
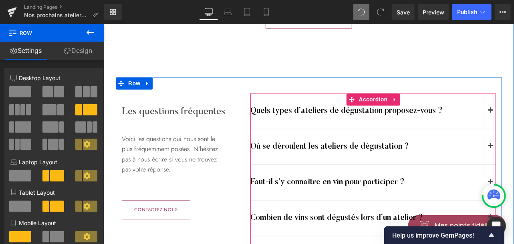
click at [366, 93] on span "Accordion" at bounding box center [372, 99] width 33 height 12
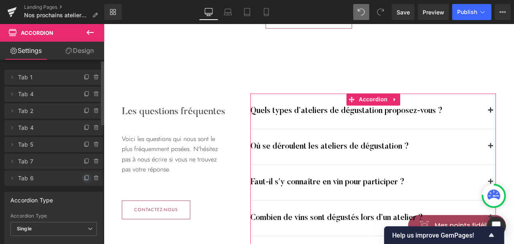
click at [84, 178] on icon at bounding box center [87, 178] width 6 height 6
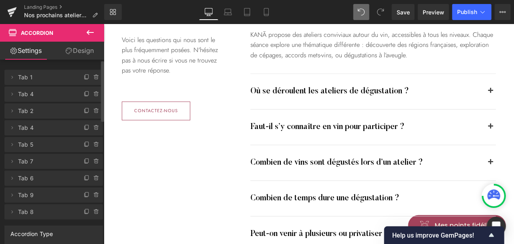
scroll to position [1993, 0]
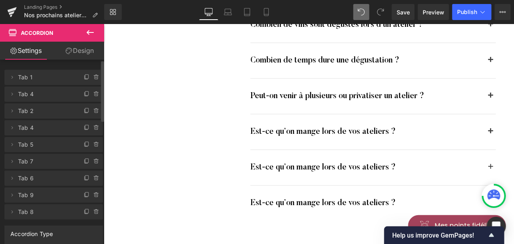
click at [134, 184] on div "Les questions fréquentes Heading Voici les questions qui nous sont le plus fréq…" at bounding box center [308, 38] width 386 height 396
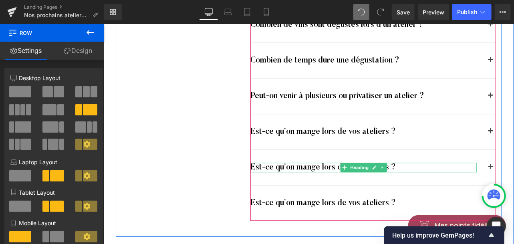
click at [312, 162] on h4 "Est-ce qu’on mange lors de vos ateliers ?" at bounding box center [363, 167] width 226 height 10
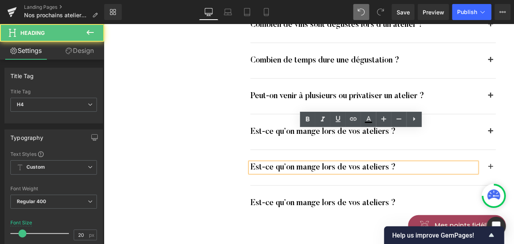
click at [298, 162] on h4 "Est-ce qu’on mange lors de vos ateliers ?" at bounding box center [363, 167] width 226 height 10
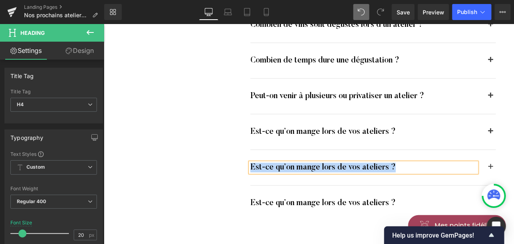
paste div
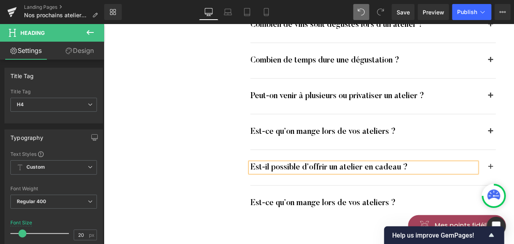
click at [486, 149] on button "button" at bounding box center [490, 166] width 10 height 35
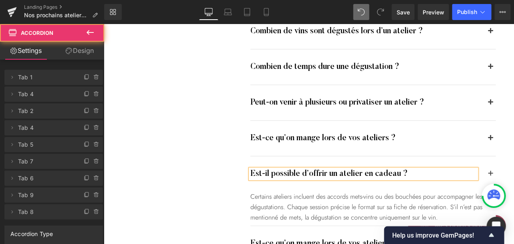
scroll to position [1948, 0]
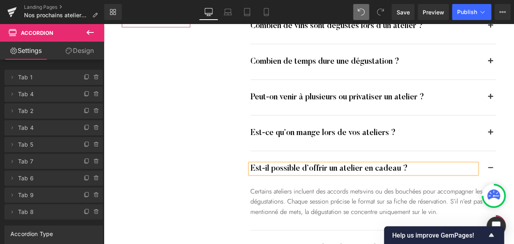
drag, startPoint x: 134, startPoint y: 165, endPoint x: 296, endPoint y: 173, distance: 162.0
click at [134, 165] on div "Les questions fréquentes Heading Voici les questions qui nous sont le plus fréq…" at bounding box center [308, 83] width 386 height 396
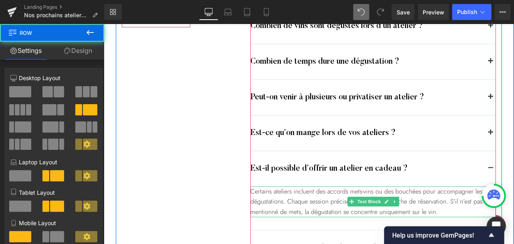
click at [294, 186] on div "Certains ateliers incluent des accords mets-vins ou des bouchées pour accompagn…" at bounding box center [372, 201] width 245 height 31
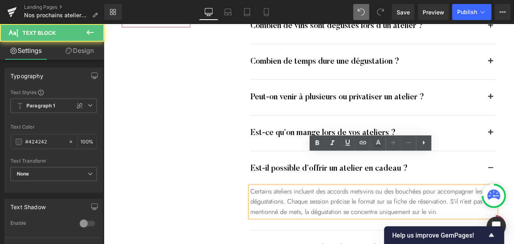
click at [294, 186] on div "Certains ateliers incluent des accords mets-vins ou des bouchées pour accompagn…" at bounding box center [372, 201] width 245 height 31
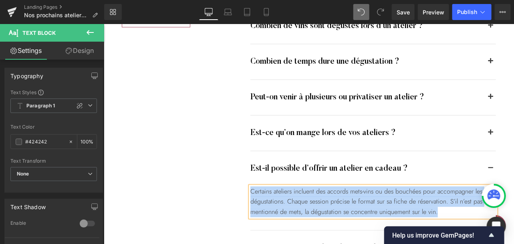
paste div
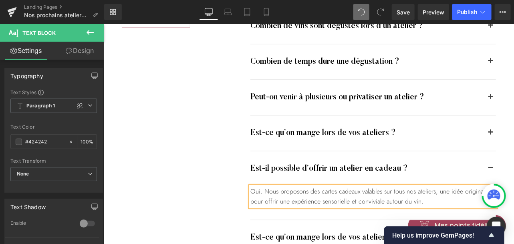
click at [446, 186] on div "Oui. Nous proposons des cartes cadeaux valables sur tous nos ateliers, une idée…" at bounding box center [372, 196] width 245 height 20
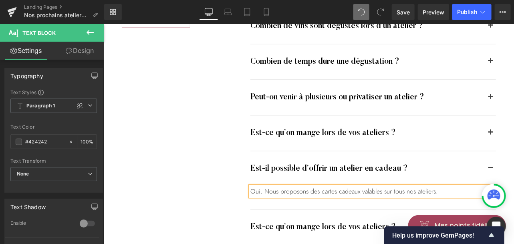
drag, startPoint x: 151, startPoint y: 168, endPoint x: 279, endPoint y: 175, distance: 127.9
click at [151, 168] on div "Les questions fréquentes Heading Voici les questions qui nous sont le plus fréq…" at bounding box center [308, 73] width 386 height 376
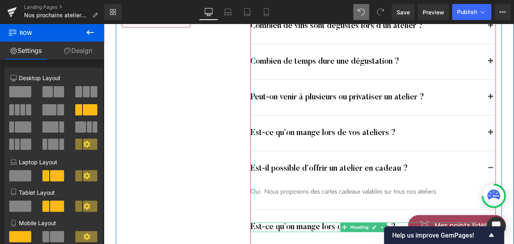
click at [304, 222] on h4 "Est-ce qu’on mange lors de vos ateliers ?" at bounding box center [363, 227] width 226 height 10
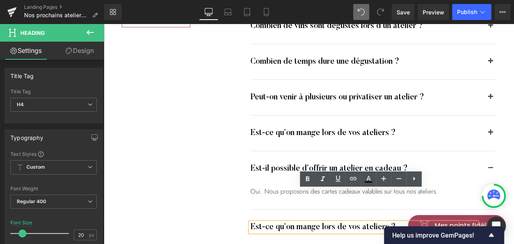
click at [136, 172] on div "Les questions fréquentes Heading Voici les questions qui nous sont le plus fréq…" at bounding box center [308, 73] width 386 height 376
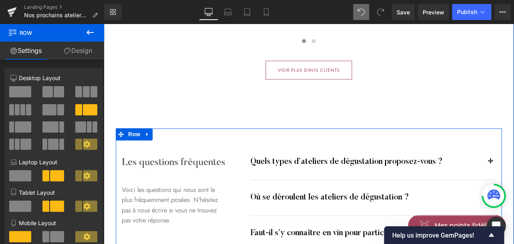
scroll to position [1706, 0]
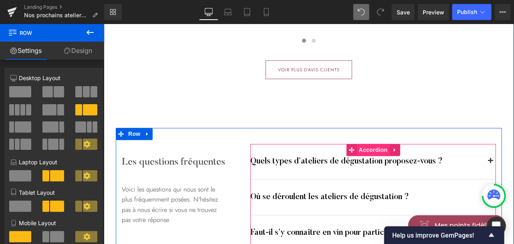
click at [358, 144] on span "Accordion" at bounding box center [372, 150] width 33 height 12
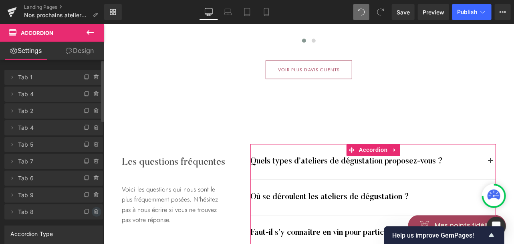
click at [94, 212] on icon at bounding box center [96, 212] width 6 height 6
click at [94, 212] on button "Delete" at bounding box center [87, 212] width 25 height 10
click at [89, 226] on div "Accordion Type" at bounding box center [54, 233] width 98 height 15
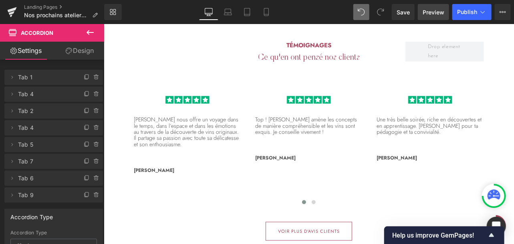
scroll to position [1542, 0]
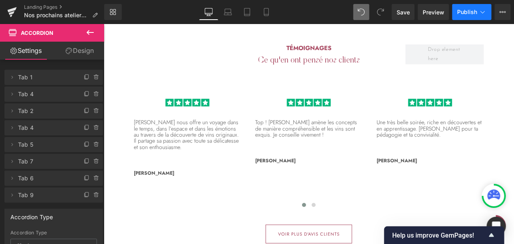
click at [466, 14] on span "Publish" at bounding box center [467, 12] width 20 height 6
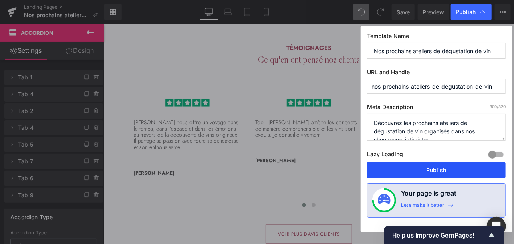
click at [405, 167] on button "Publish" at bounding box center [436, 170] width 139 height 16
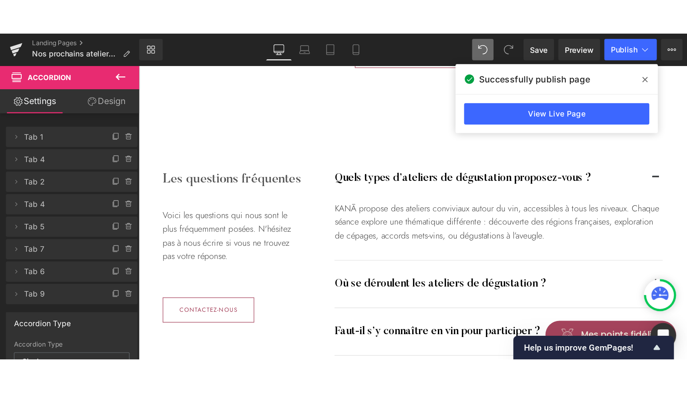
scroll to position [1755, 0]
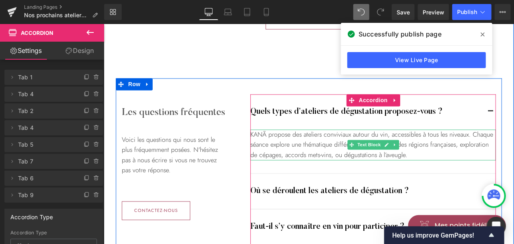
click at [437, 129] on div "KANĀ propose des ateliers conviviaux autour du vin, accessibles à tous les nive…" at bounding box center [372, 144] width 245 height 31
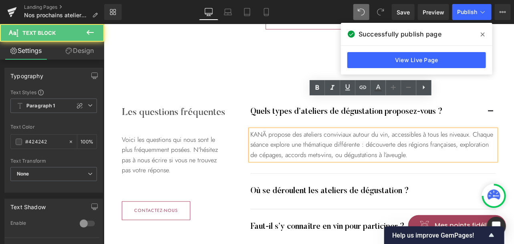
click at [362, 129] on div "KANĀ propose des ateliers conviviaux autour du vin, accessibles à tous les nive…" at bounding box center [372, 144] width 245 height 31
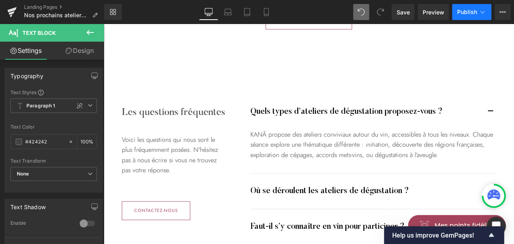
click at [472, 12] on span "Publish" at bounding box center [467, 12] width 20 height 6
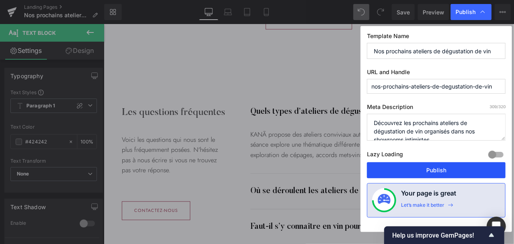
click at [442, 169] on button "Publish" at bounding box center [436, 170] width 139 height 16
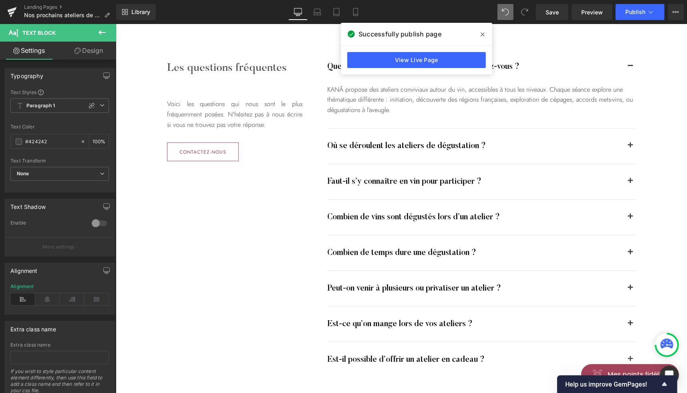
scroll to position [1770, 0]
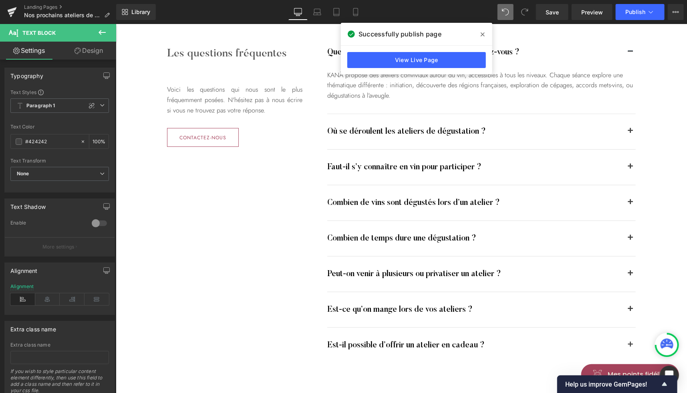
click at [482, 34] on icon at bounding box center [482, 34] width 4 height 4
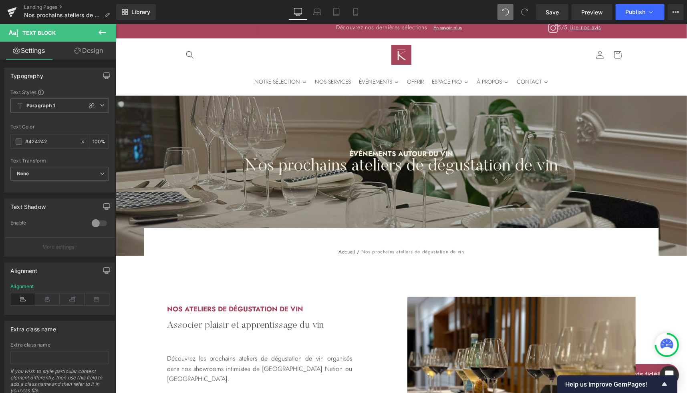
scroll to position [0, 0]
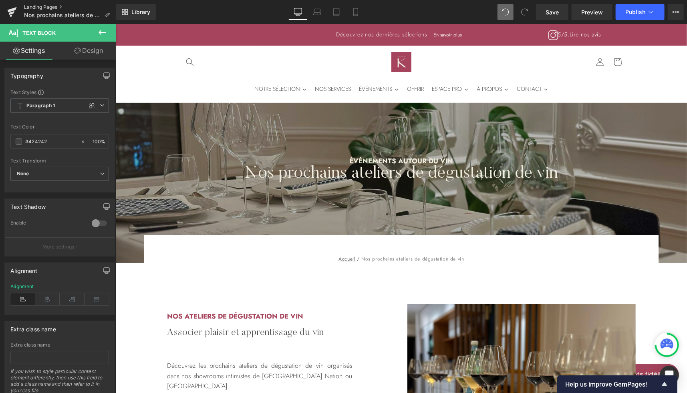
click at [37, 6] on link "Landing Pages" at bounding box center [70, 7] width 92 height 6
